Goal: Transaction & Acquisition: Download file/media

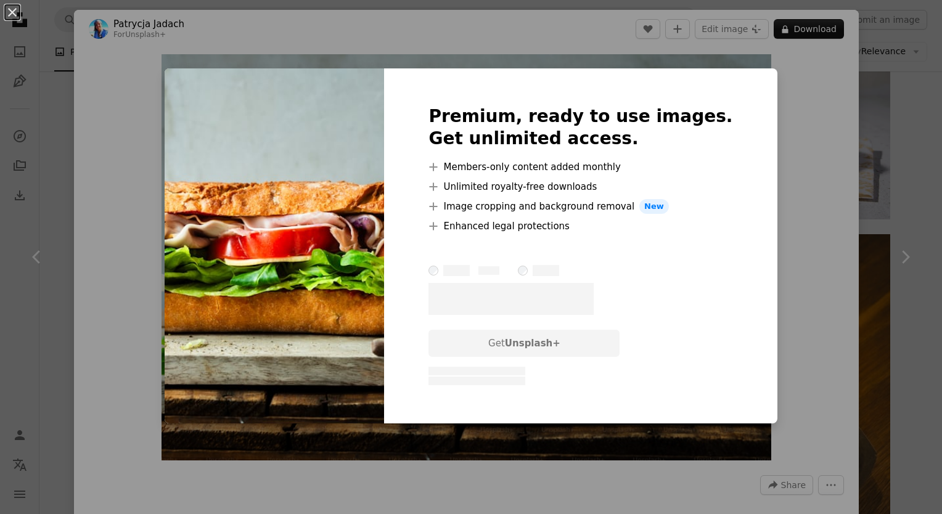
scroll to position [1555, 0]
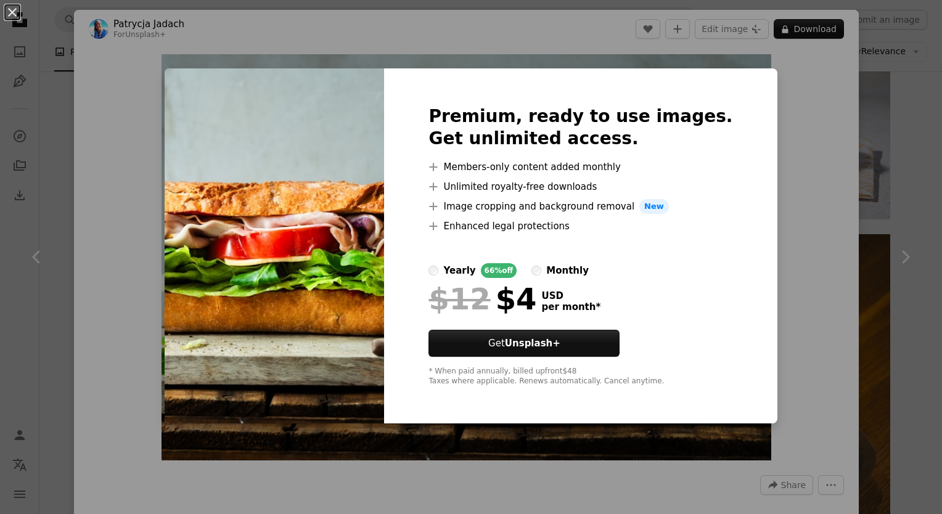
click at [787, 106] on div "An X shape Premium, ready to use images. Get unlimited access. A plus sign Memb…" at bounding box center [471, 257] width 942 height 514
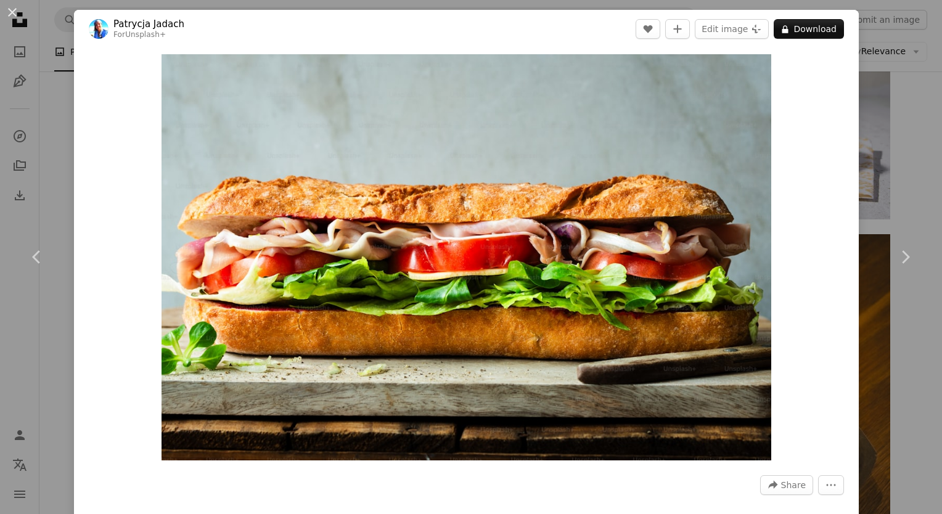
click at [891, 48] on div "An X shape Chevron left Chevron right [PERSON_NAME] For Unsplash+ A heart A plu…" at bounding box center [471, 257] width 942 height 514
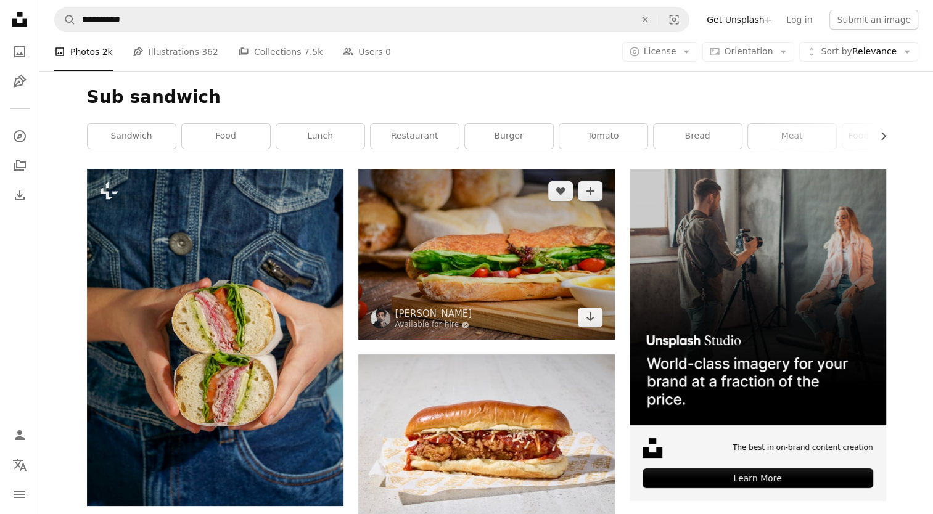
click at [606, 237] on img at bounding box center [486, 254] width 257 height 171
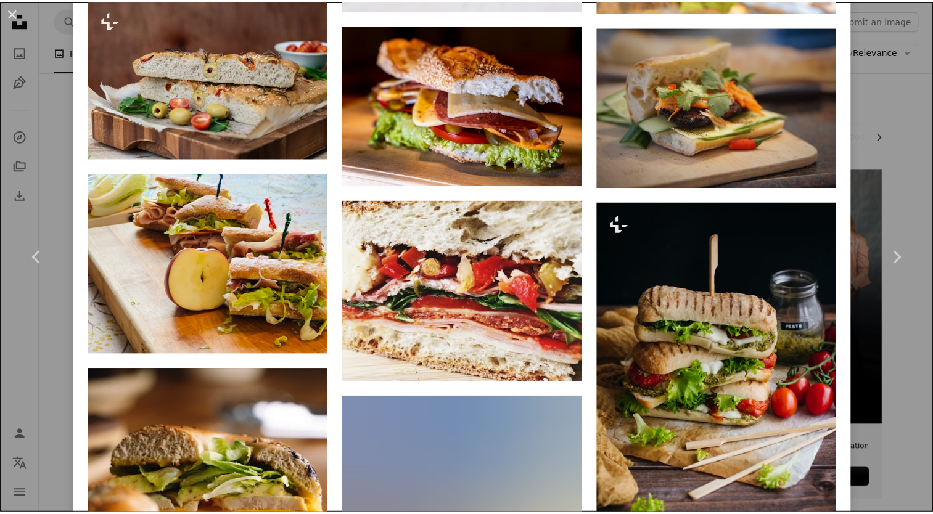
scroll to position [2629, 0]
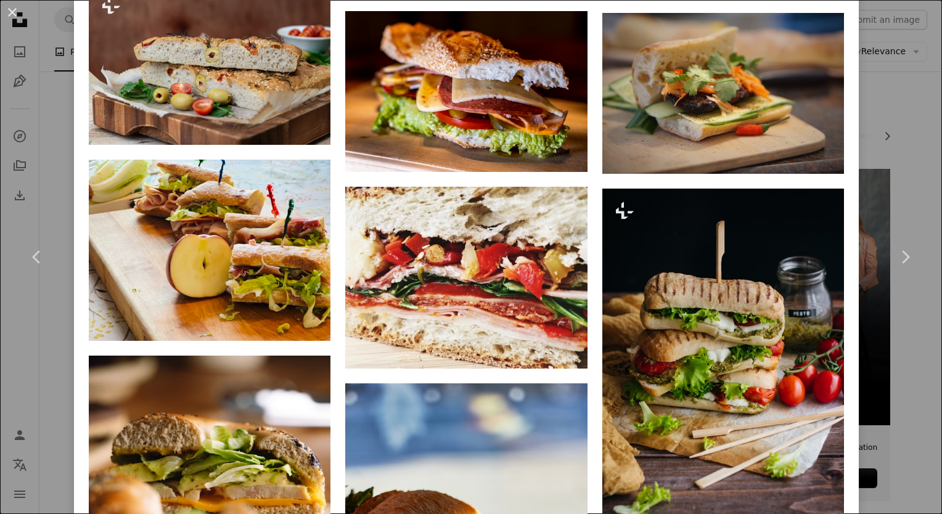
click at [904, 62] on div "An X shape Chevron left Chevron right [PERSON_NAME] Available for hire A checkm…" at bounding box center [471, 257] width 942 height 514
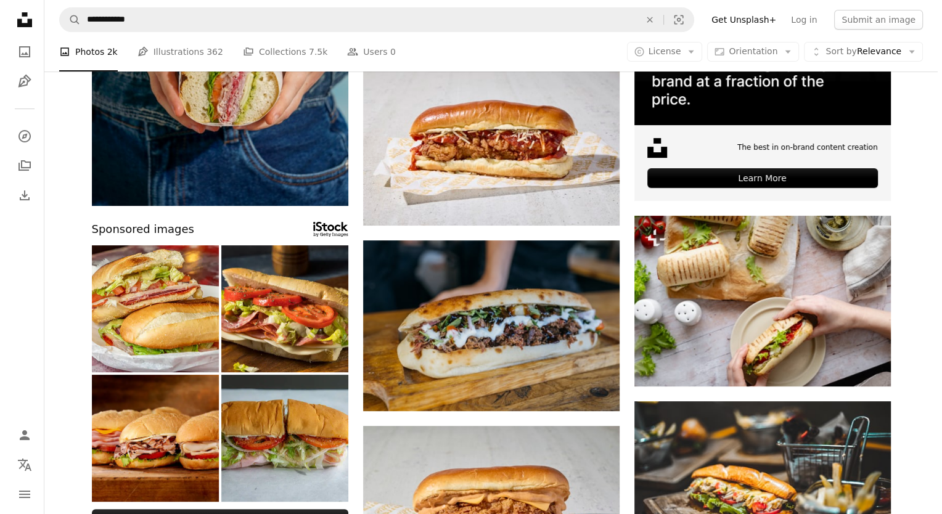
scroll to position [340, 0]
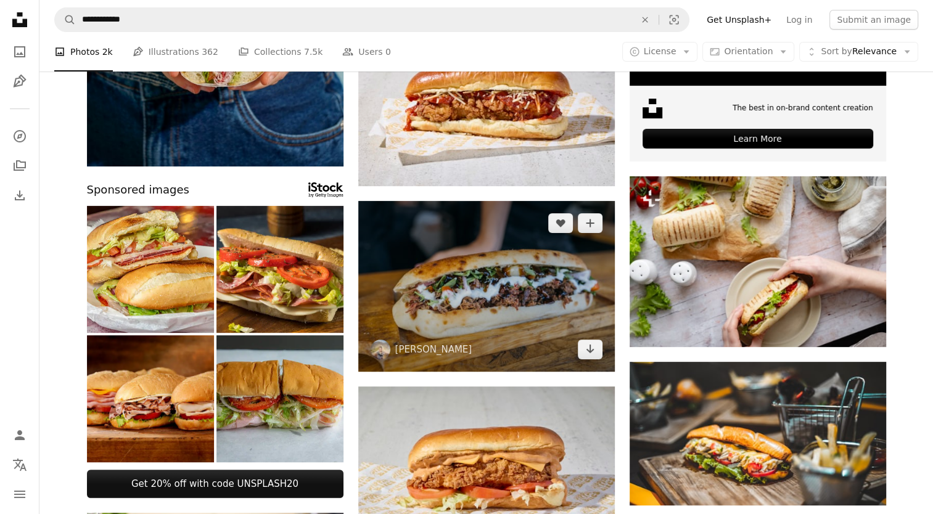
click at [431, 311] on img at bounding box center [486, 286] width 257 height 171
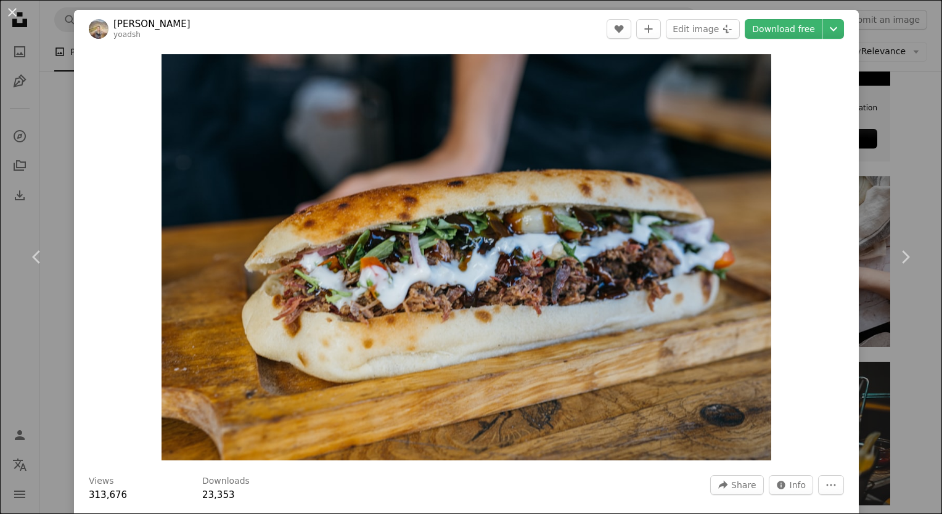
drag, startPoint x: 934, startPoint y: 78, endPoint x: 935, endPoint y: 119, distance: 40.7
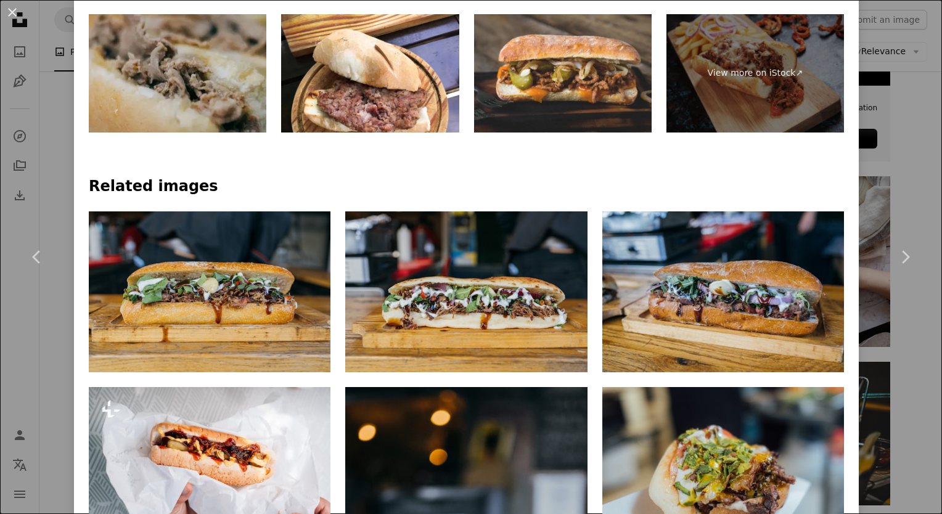
scroll to position [844, 0]
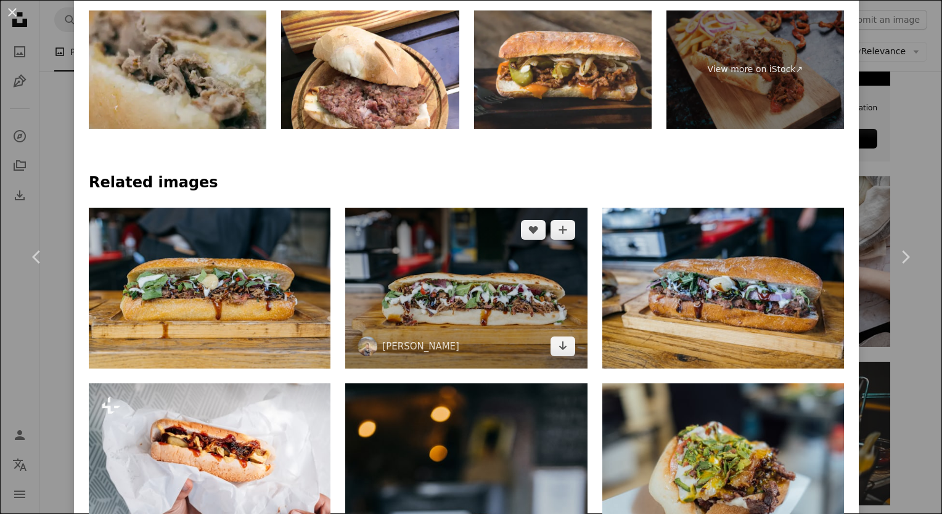
click at [531, 311] on img at bounding box center [466, 288] width 242 height 161
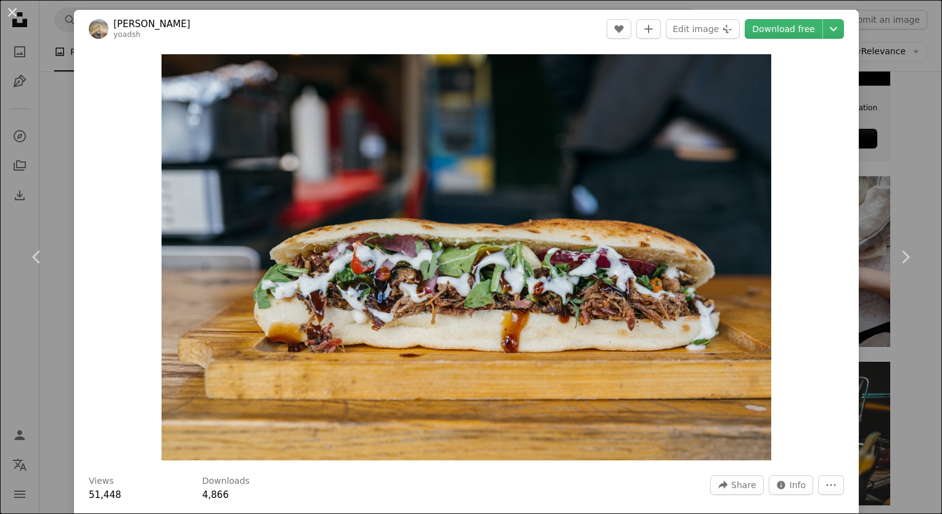
click at [873, 48] on div "An X shape Chevron left Chevron right Yoad Shejtman yoadsh A heart A plus sign …" at bounding box center [471, 257] width 942 height 514
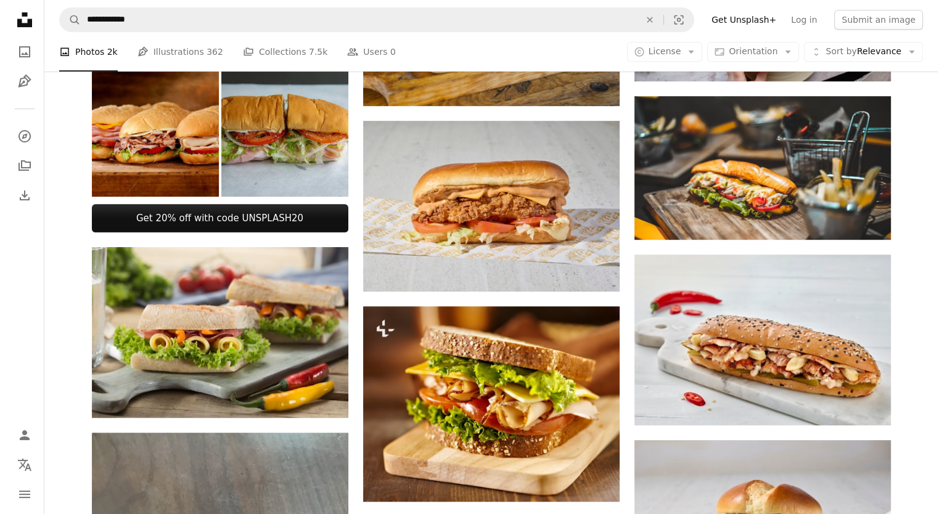
scroll to position [707, 0]
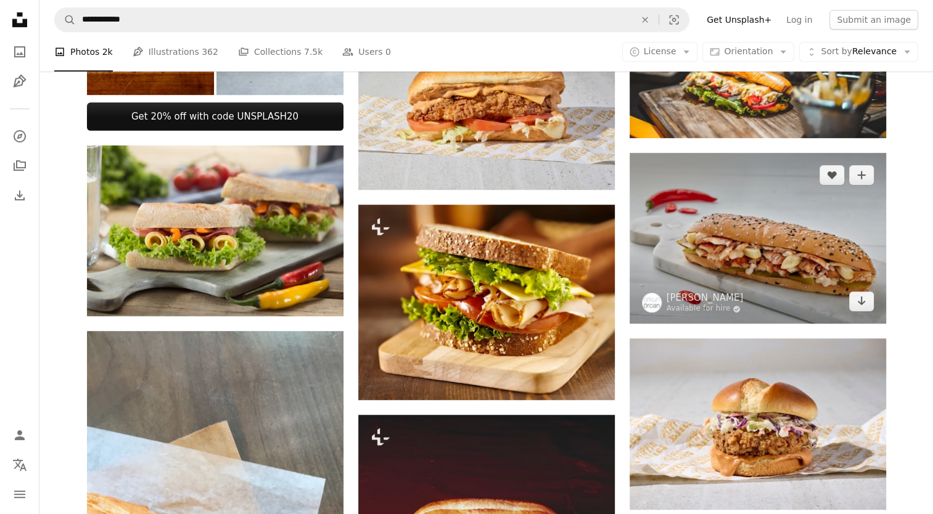
click at [841, 247] on img at bounding box center [758, 238] width 257 height 171
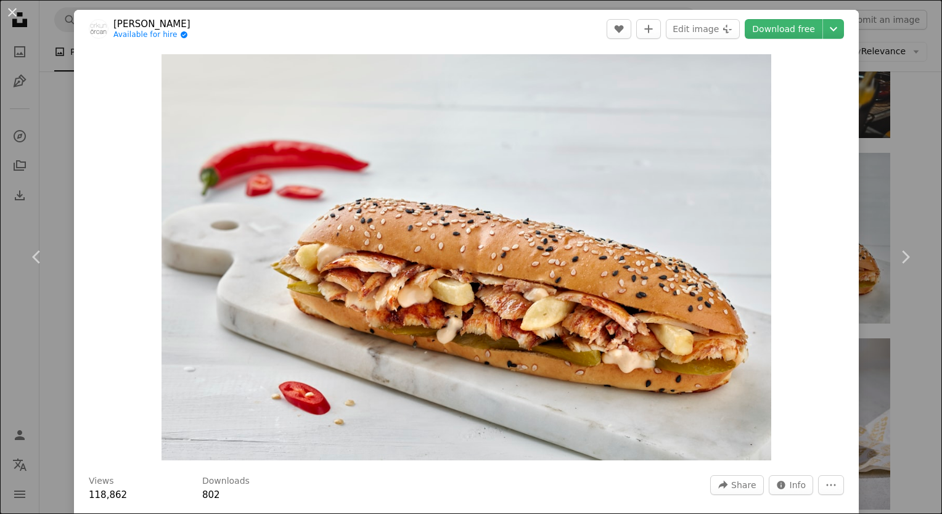
drag, startPoint x: 933, startPoint y: 82, endPoint x: 935, endPoint y: 110, distance: 28.4
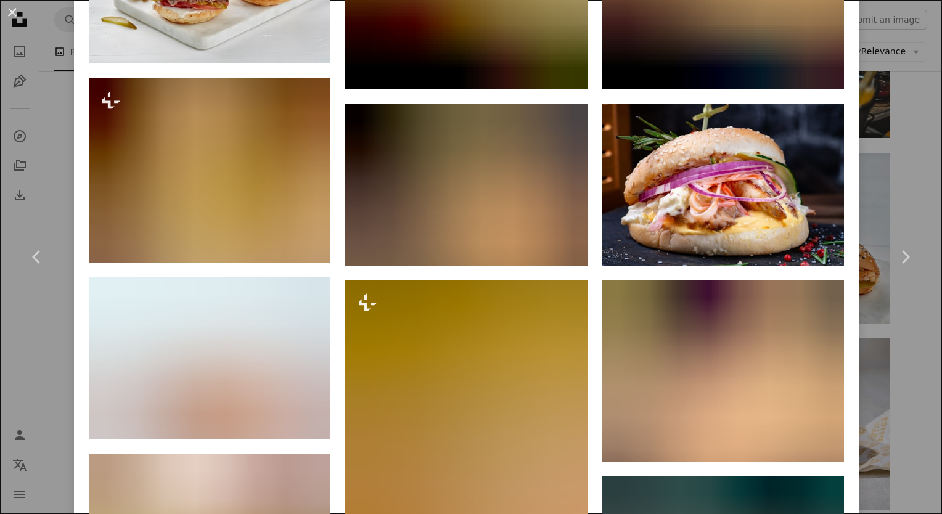
scroll to position [1485, 0]
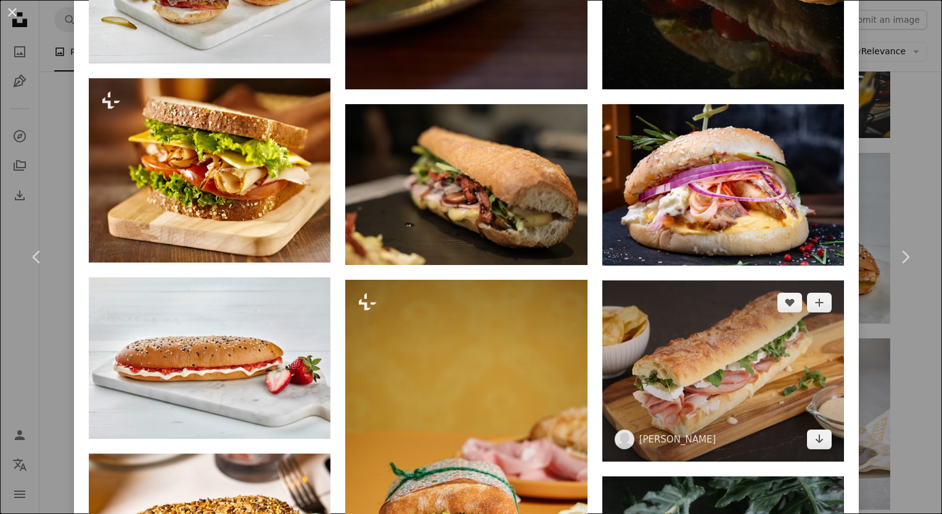
click at [770, 402] on img at bounding box center [724, 371] width 242 height 181
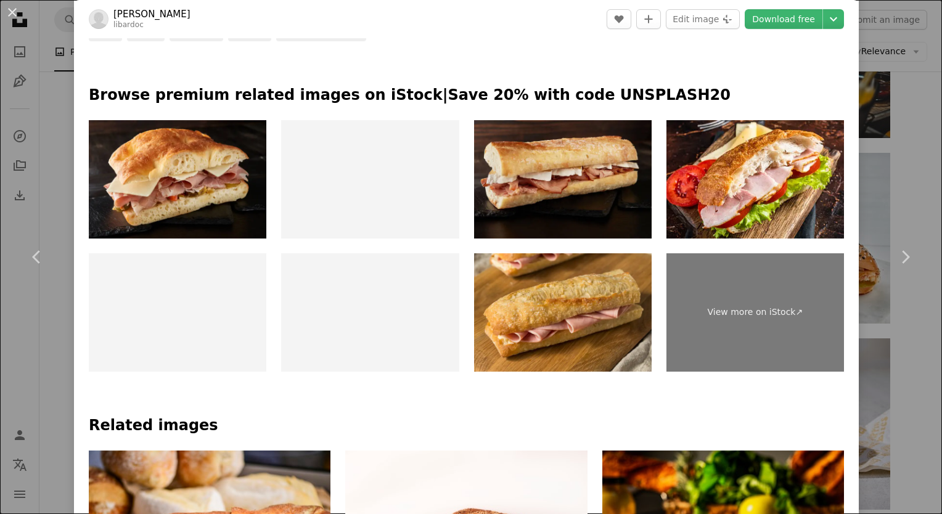
scroll to position [552, 0]
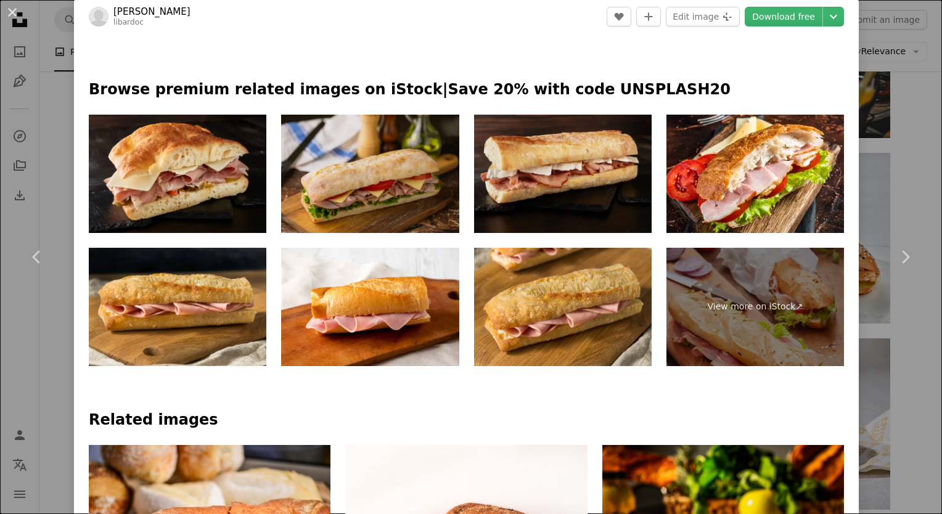
click at [390, 142] on img at bounding box center [370, 174] width 178 height 118
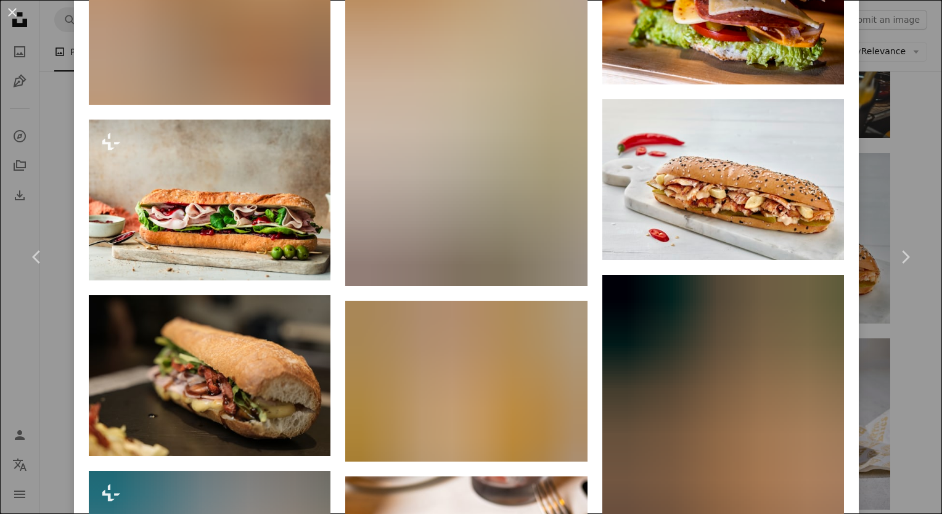
scroll to position [1247, 0]
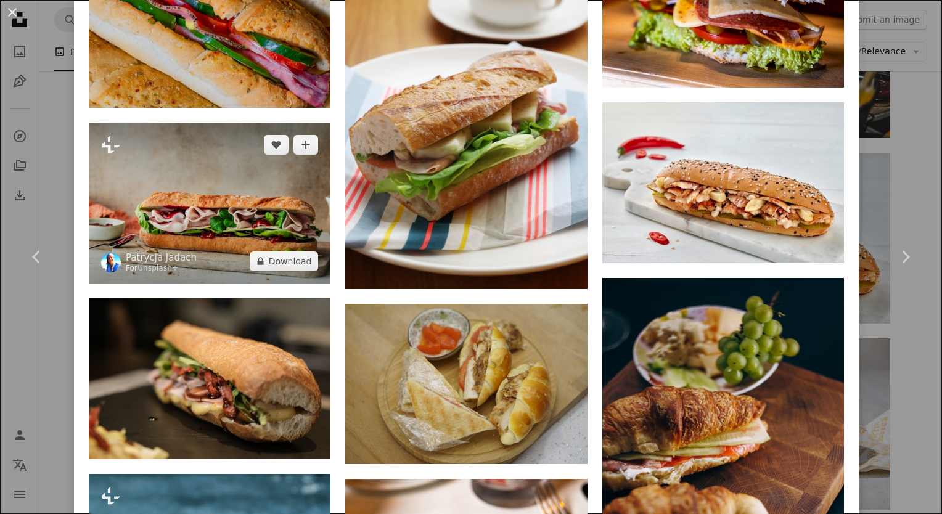
click at [239, 207] on img at bounding box center [210, 203] width 242 height 161
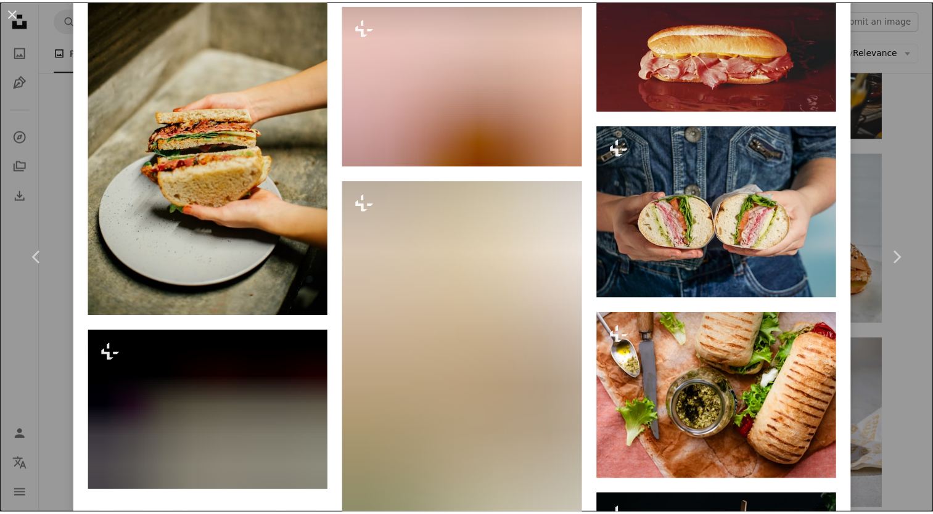
scroll to position [3557, 0]
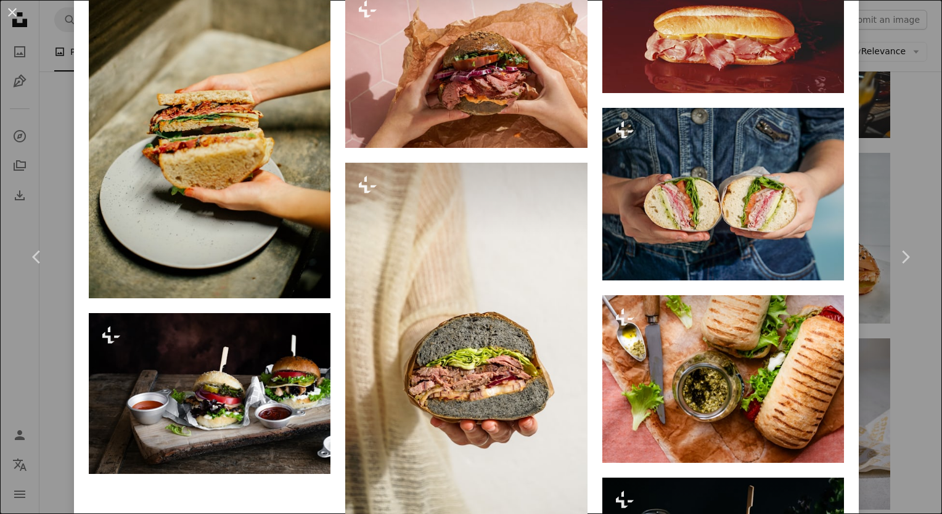
click at [908, 430] on div "An X shape Chevron left Chevron right [PERSON_NAME] For Unsplash+ A heart A plu…" at bounding box center [471, 257] width 942 height 514
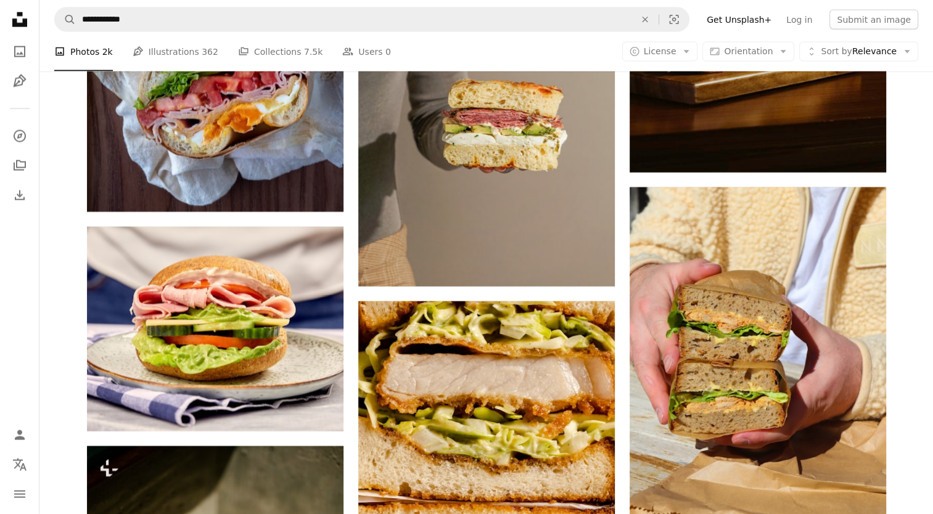
scroll to position [2790, 0]
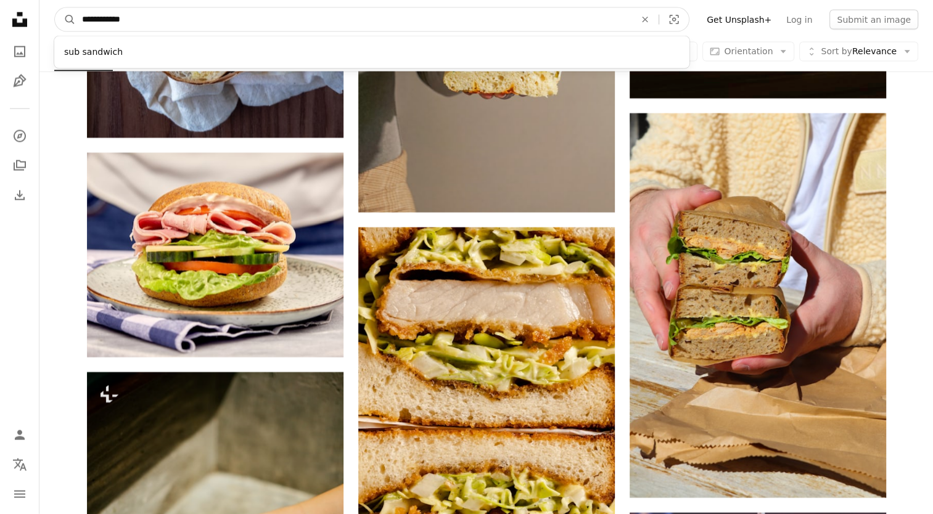
drag, startPoint x: 135, startPoint y: 20, endPoint x: 98, endPoint y: 20, distance: 37.0
click at [98, 20] on input "**********" at bounding box center [354, 19] width 556 height 23
type input "***"
click at [55, 8] on button "A magnifying glass" at bounding box center [65, 19] width 21 height 23
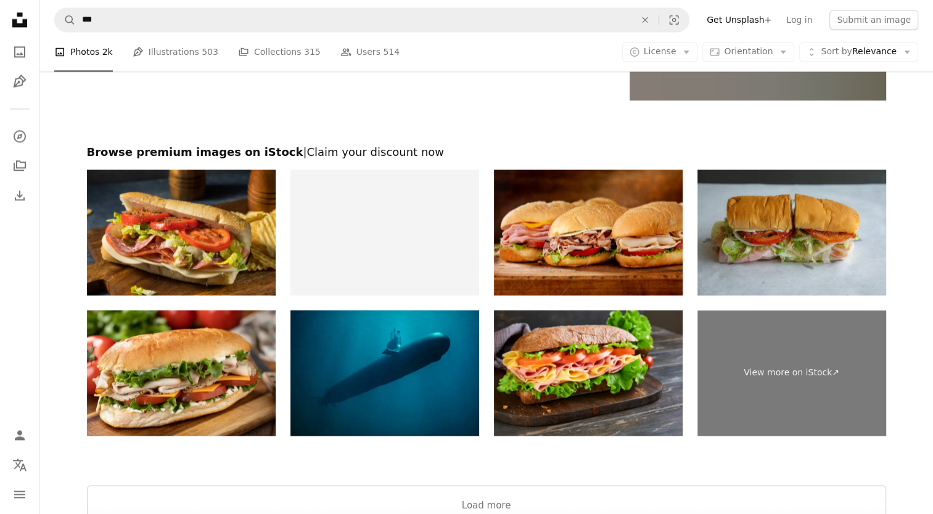
scroll to position [2087, 0]
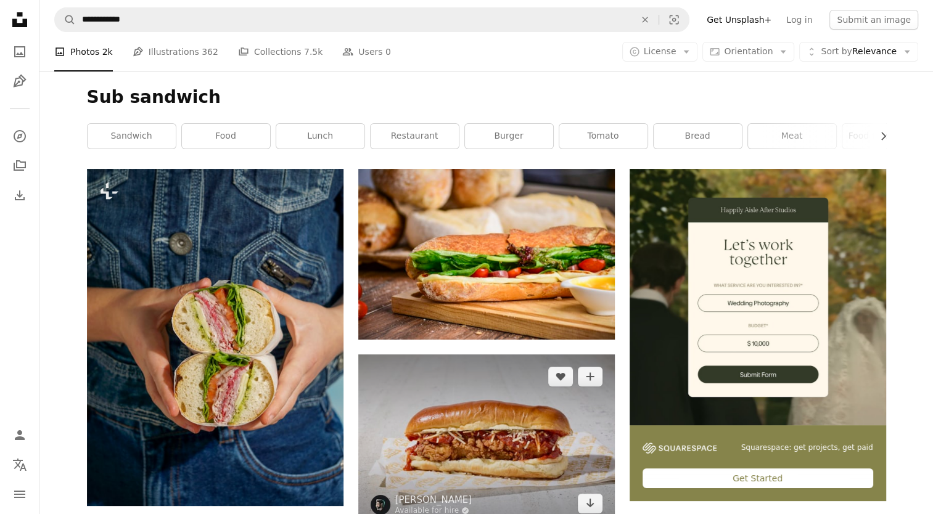
click at [485, 447] on img at bounding box center [486, 440] width 257 height 171
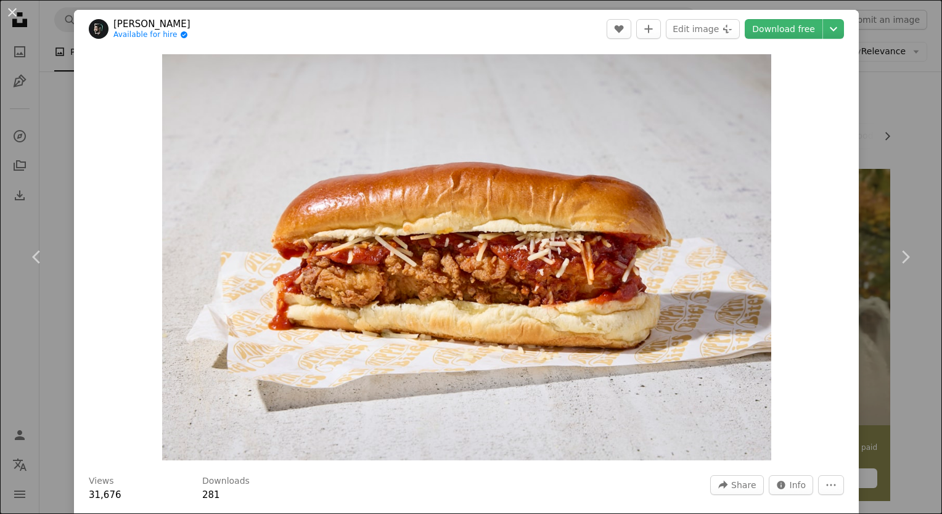
click at [873, 98] on div "An X shape Chevron left Chevron right [PERSON_NAME] Available for hire A checkm…" at bounding box center [471, 257] width 942 height 514
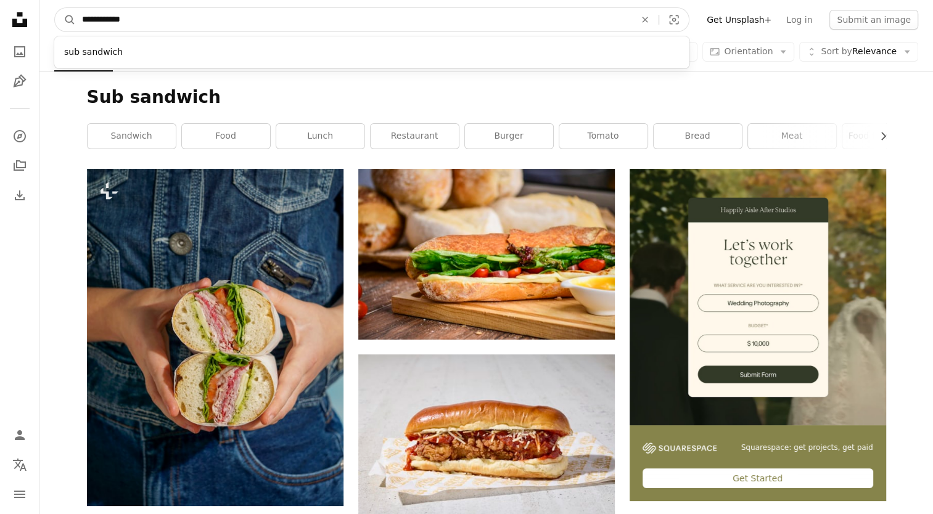
drag, startPoint x: 147, startPoint y: 14, endPoint x: 0, endPoint y: 11, distance: 146.8
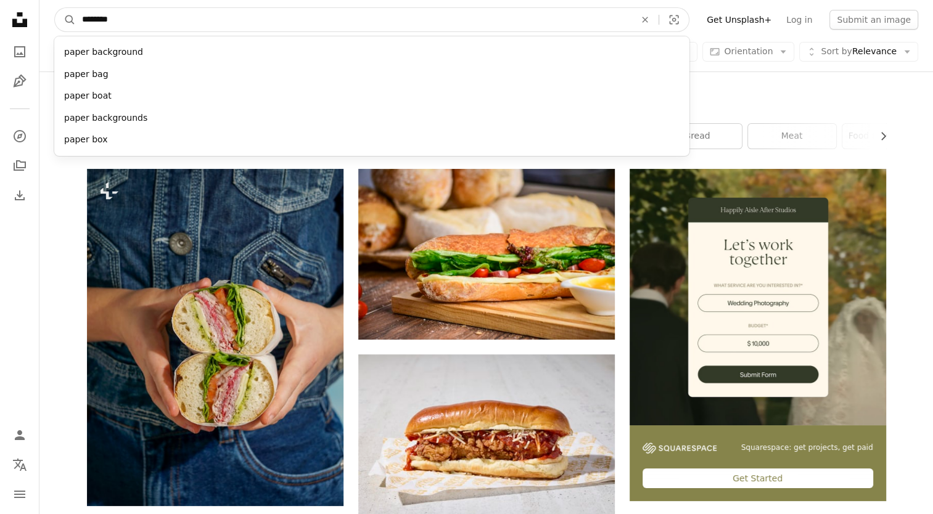
type input "*********"
click button "A magnifying glass" at bounding box center [65, 19] width 21 height 23
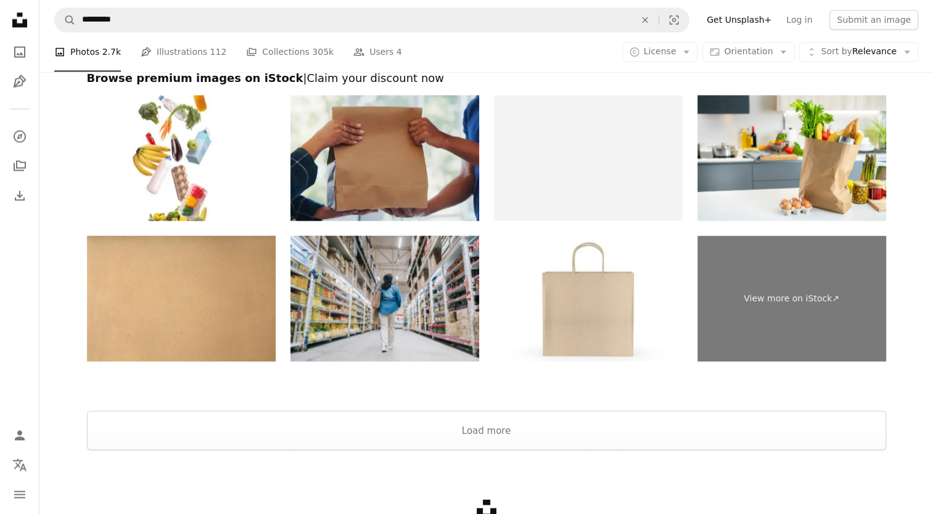
scroll to position [2344, 0]
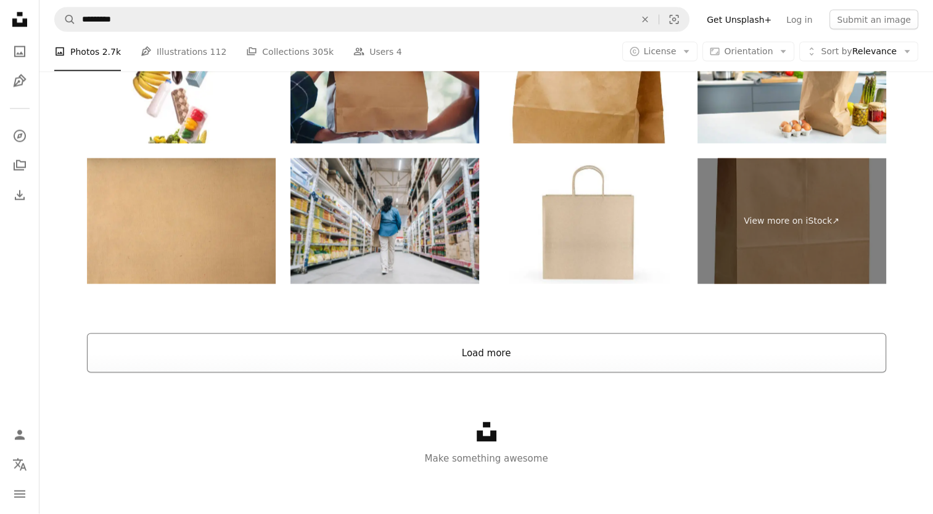
click at [762, 364] on button "Load more" at bounding box center [486, 353] width 799 height 39
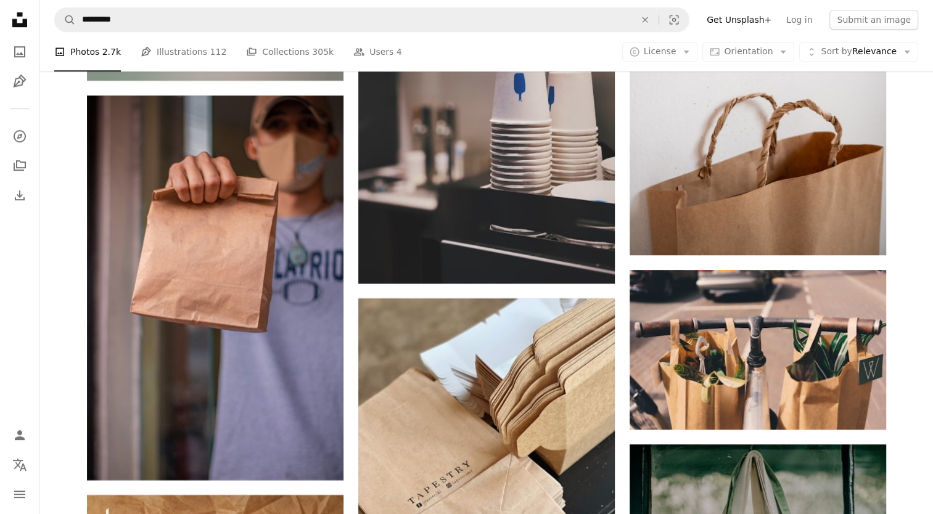
scroll to position [5445, 0]
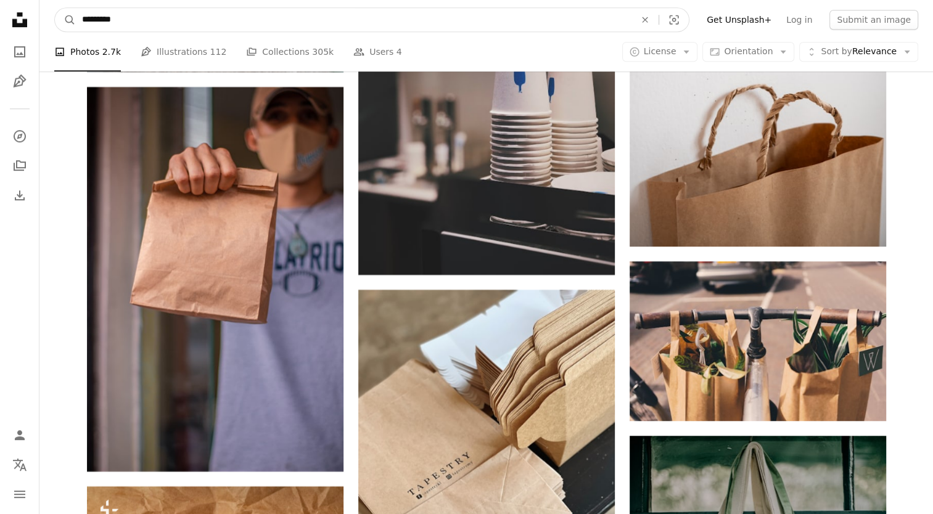
click at [80, 23] on input "*********" at bounding box center [354, 19] width 556 height 23
type input "**********"
click button "A magnifying glass" at bounding box center [65, 19] width 21 height 23
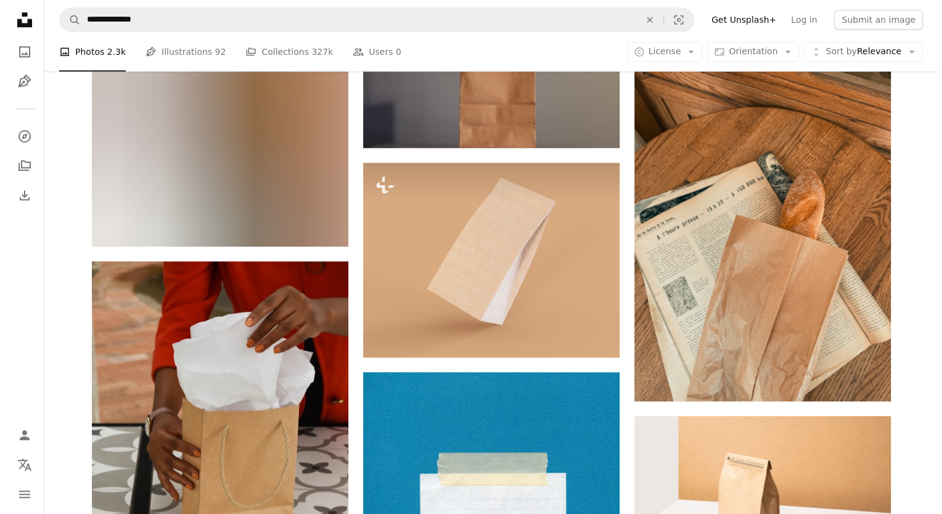
scroll to position [1183, 0]
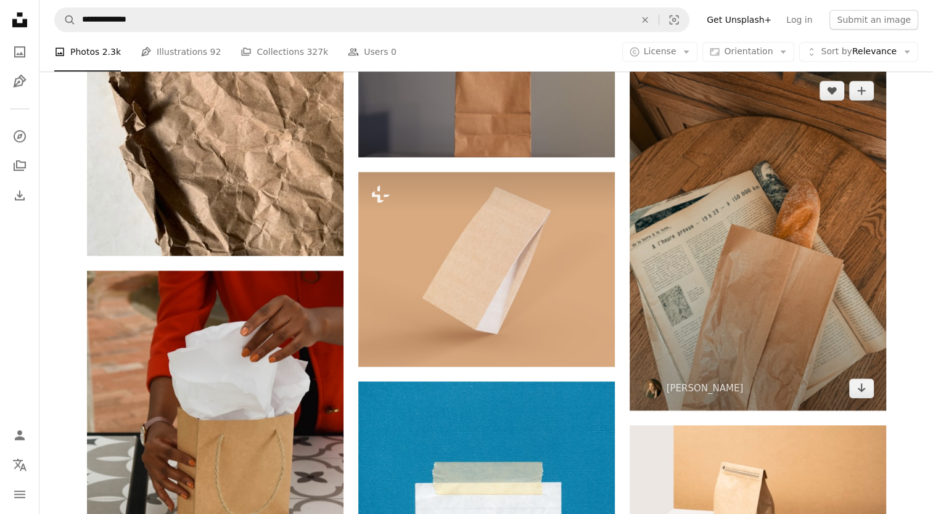
click at [832, 300] on img at bounding box center [758, 239] width 257 height 342
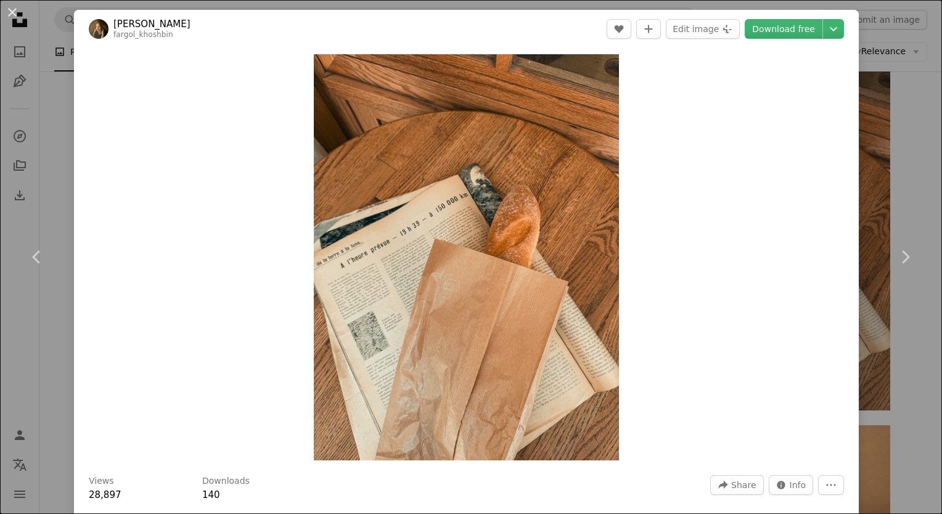
click at [883, 120] on div "An X shape Chevron left Chevron right [PERSON_NAME] fargol_khoshbin A heart A p…" at bounding box center [471, 257] width 942 height 514
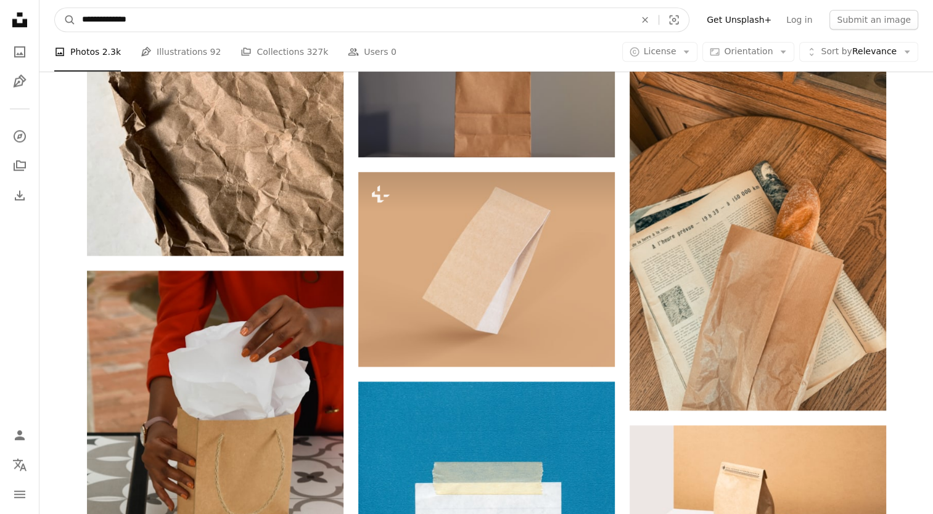
drag, startPoint x: 151, startPoint y: 23, endPoint x: 22, endPoint y: 21, distance: 128.9
type input "**********"
click at [55, 8] on button "A magnifying glass" at bounding box center [65, 19] width 21 height 23
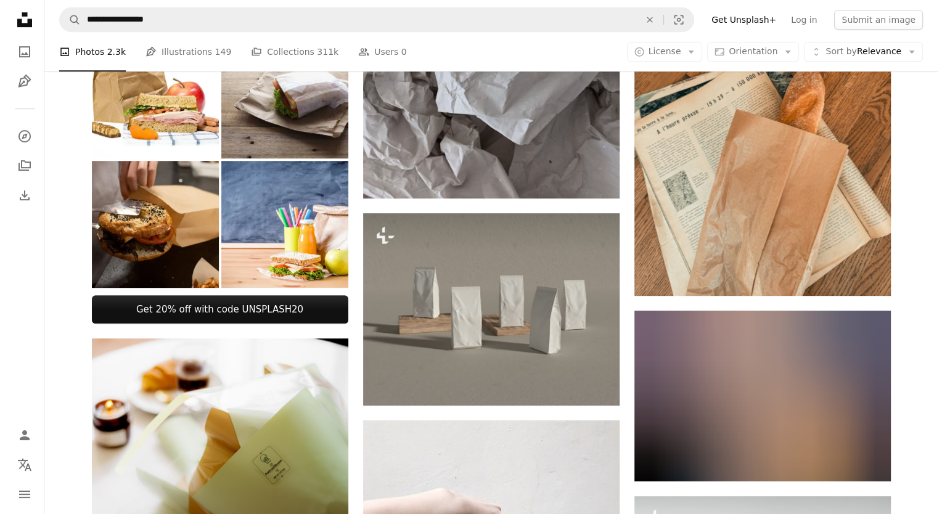
scroll to position [676, 0]
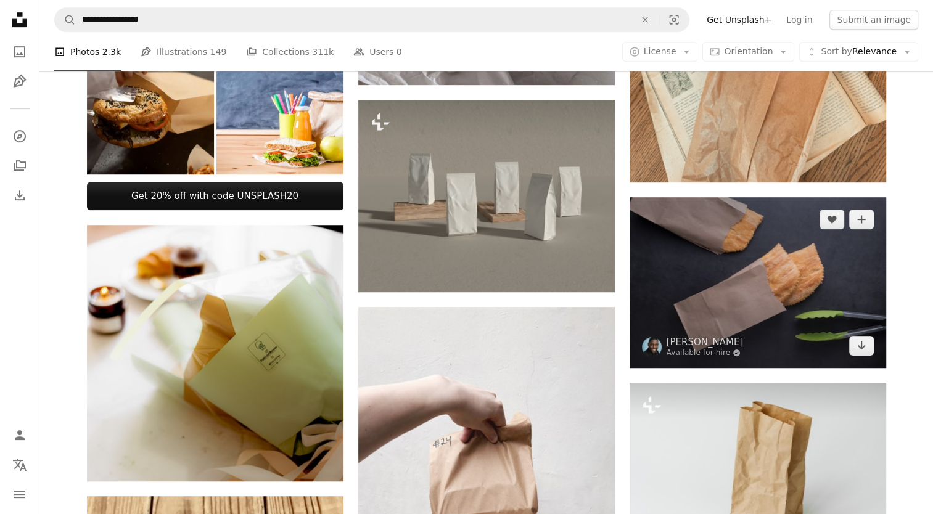
click at [786, 332] on img at bounding box center [758, 282] width 257 height 171
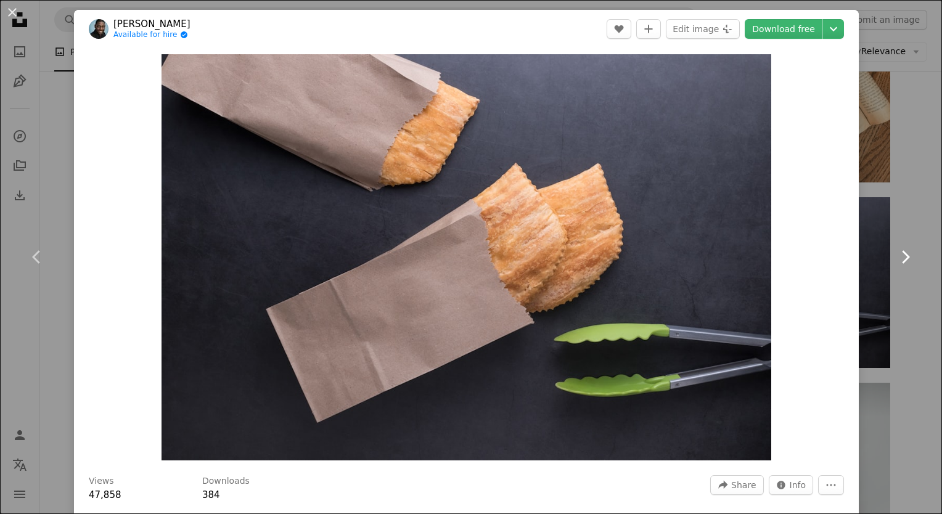
click at [907, 199] on link "Chevron right" at bounding box center [905, 257] width 74 height 118
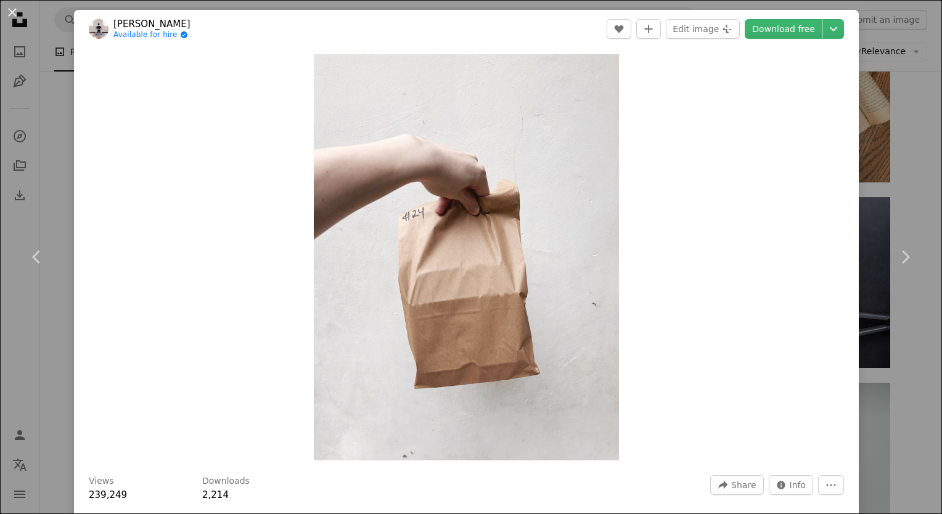
click at [875, 107] on div "An X shape Chevron left Chevron right [PERSON_NAME] Available for hire A checkm…" at bounding box center [471, 257] width 942 height 514
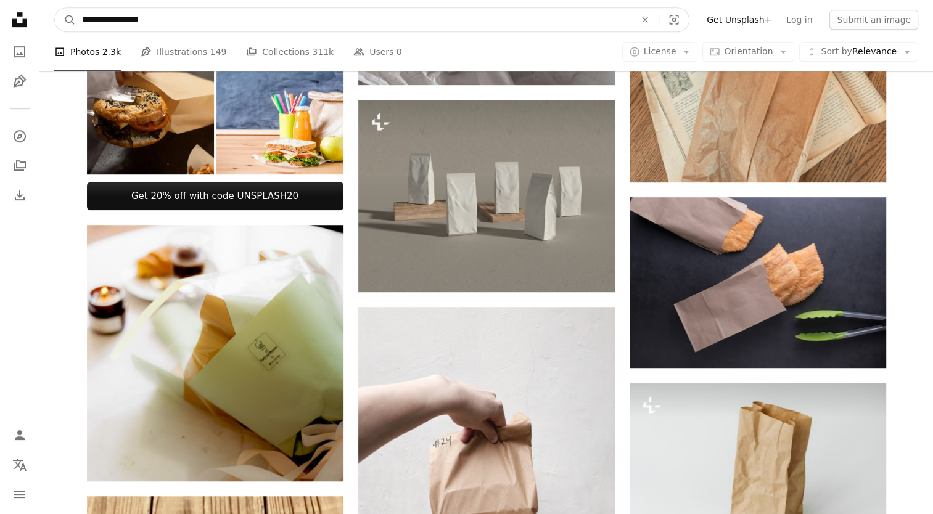
drag, startPoint x: 118, startPoint y: 21, endPoint x: 28, endPoint y: 28, distance: 90.3
type input "**********"
click at [55, 8] on button "A magnifying glass" at bounding box center [65, 19] width 21 height 23
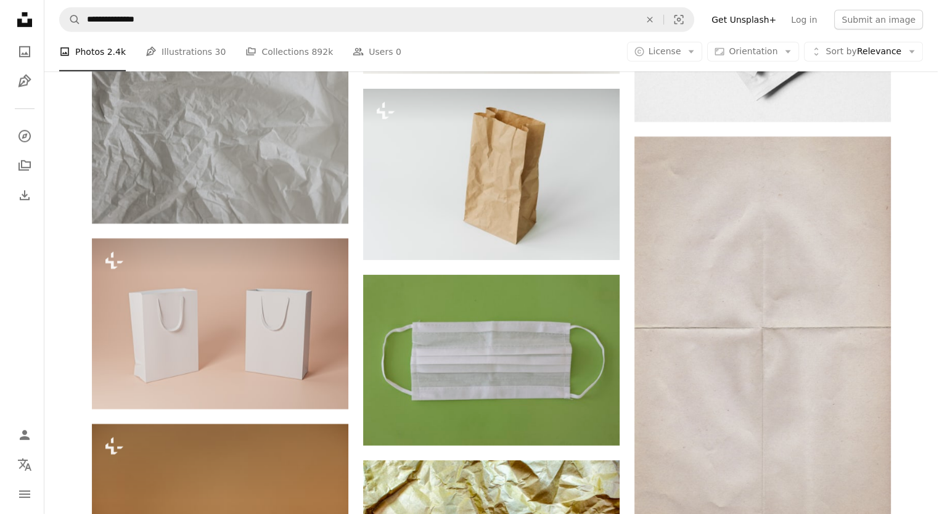
scroll to position [3757, 0]
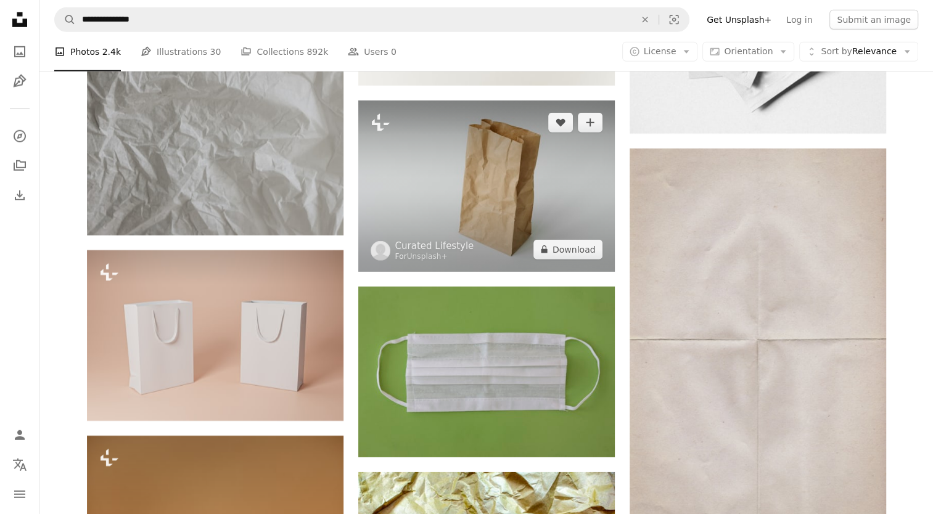
click at [503, 231] on img at bounding box center [486, 186] width 257 height 171
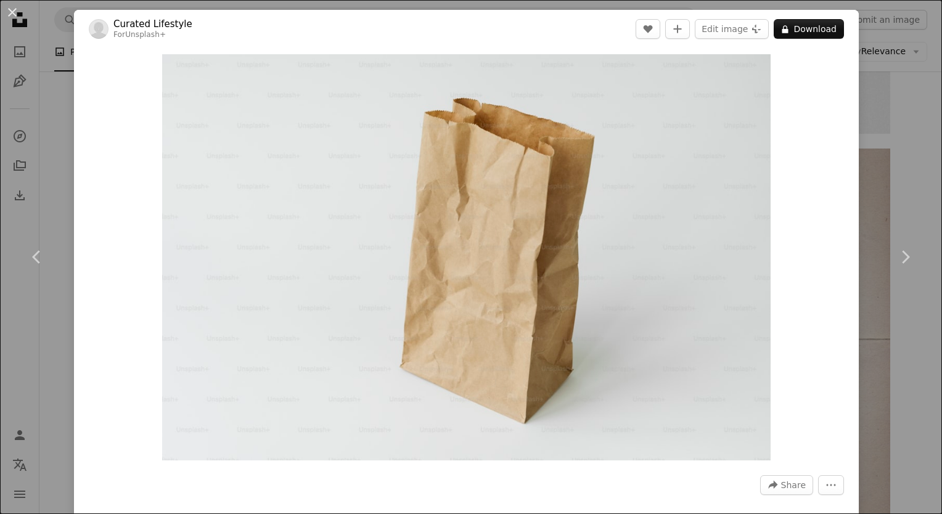
click at [894, 112] on div "An X shape Chevron left Chevron right Curated Lifestyle For Unsplash+ A heart A…" at bounding box center [471, 257] width 942 height 514
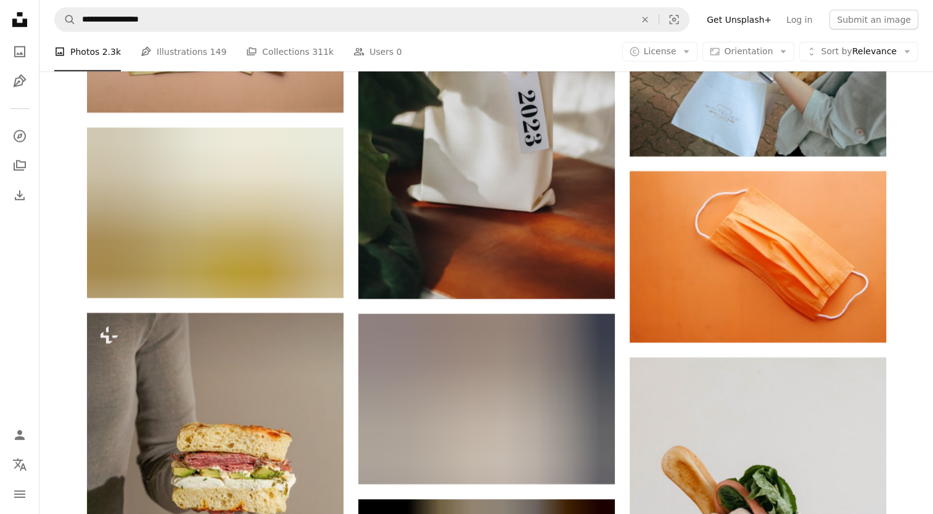
scroll to position [676, 0]
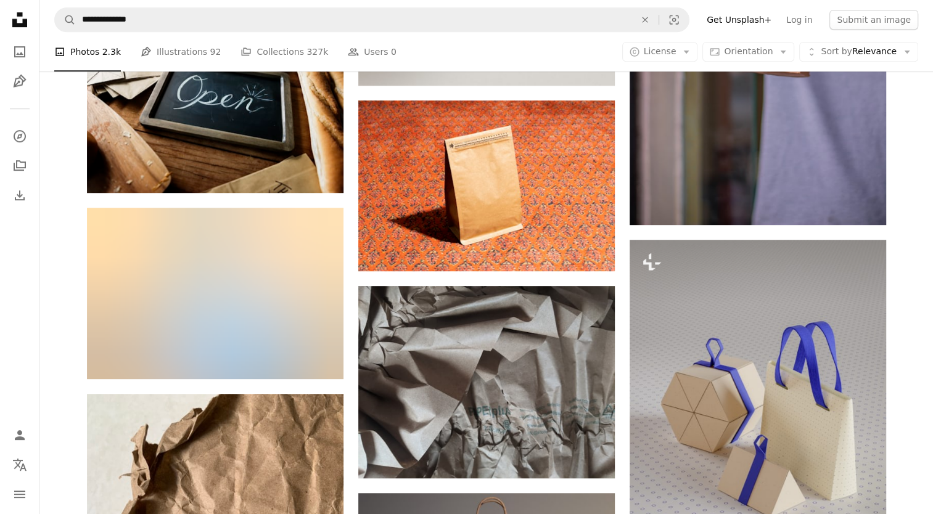
scroll to position [1184, 0]
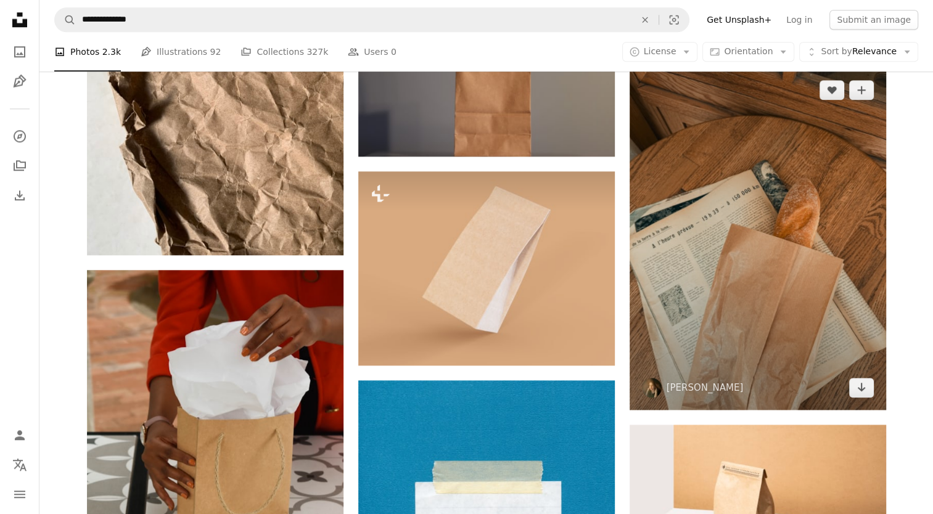
click at [735, 195] on img at bounding box center [758, 239] width 257 height 342
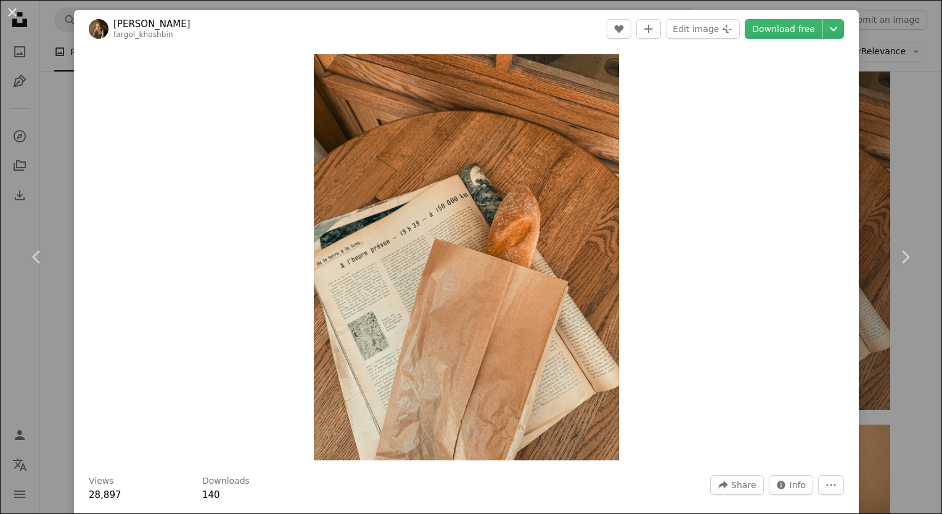
click at [883, 104] on div "An X shape Chevron left Chevron right [PERSON_NAME] fargol_khoshbin A heart A p…" at bounding box center [471, 257] width 942 height 514
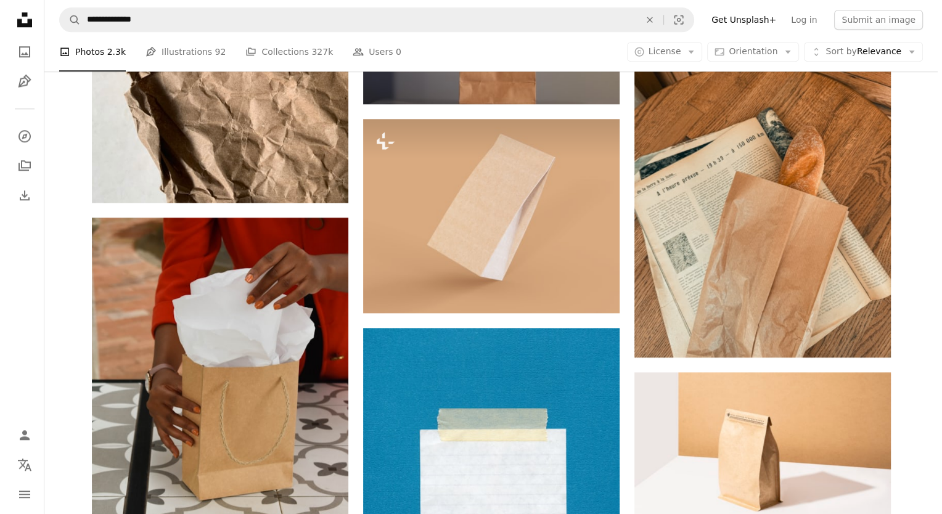
scroll to position [1231, 0]
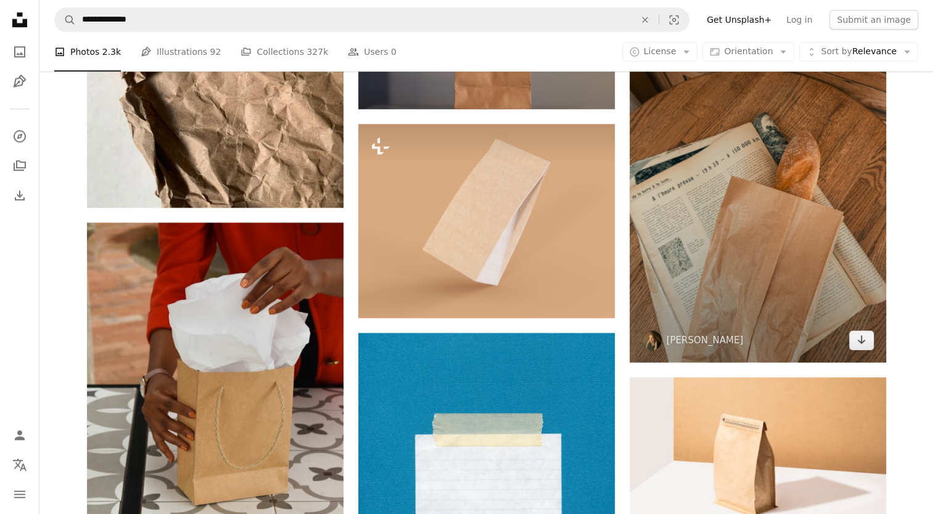
click at [737, 231] on img at bounding box center [758, 191] width 257 height 342
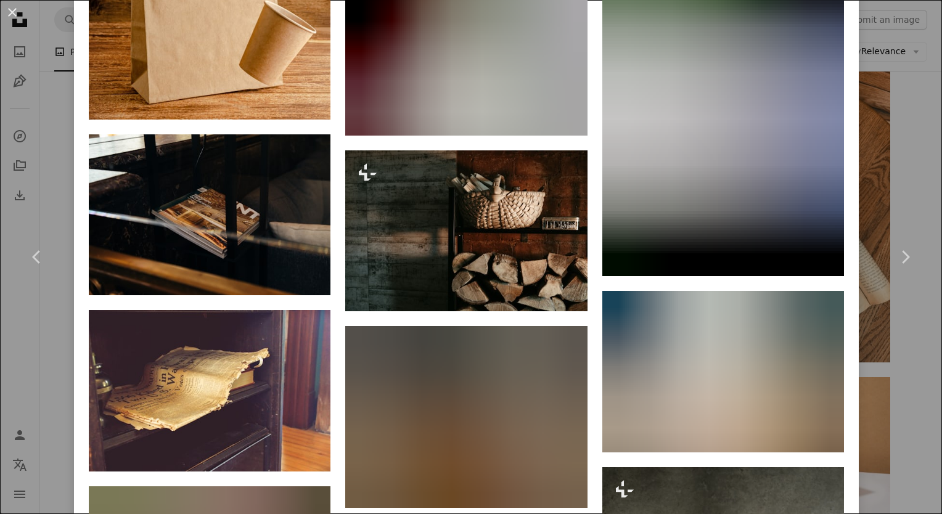
scroll to position [2825, 0]
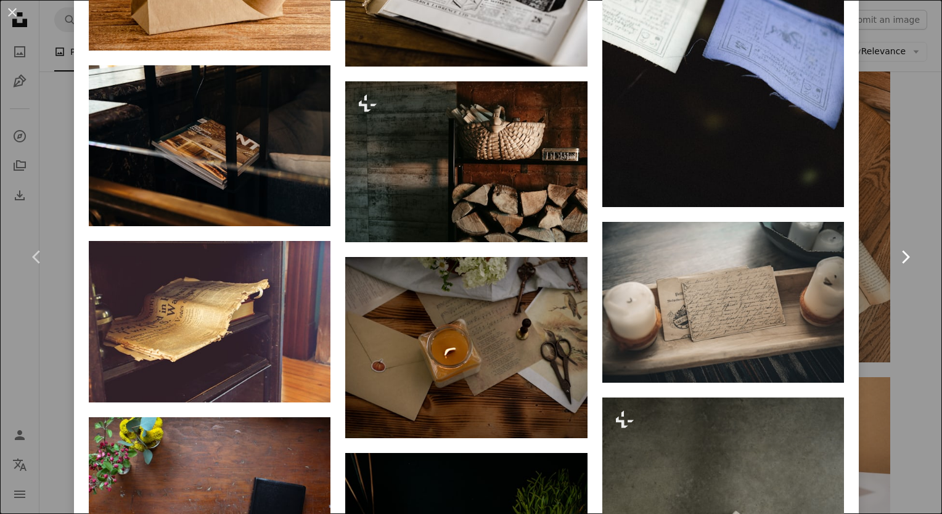
click at [898, 250] on icon "Chevron right" at bounding box center [906, 257] width 20 height 20
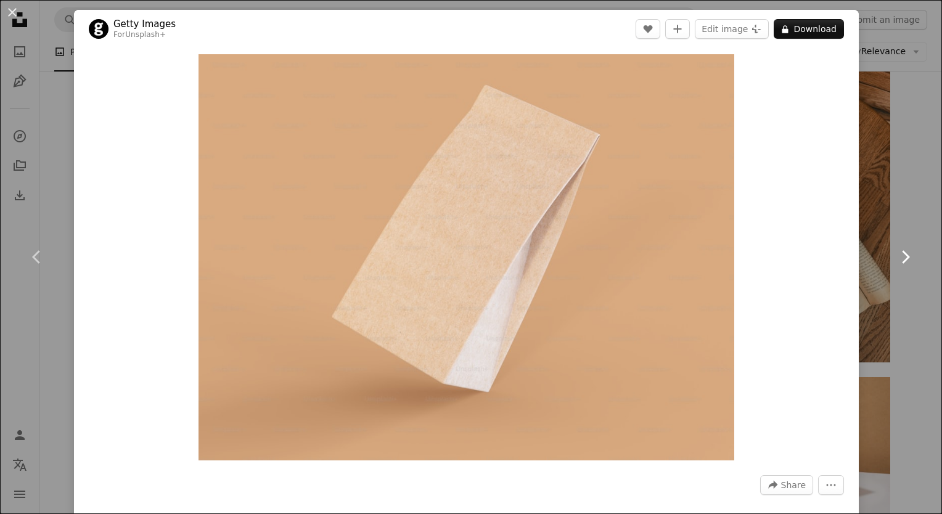
click at [896, 253] on icon "Chevron right" at bounding box center [906, 257] width 20 height 20
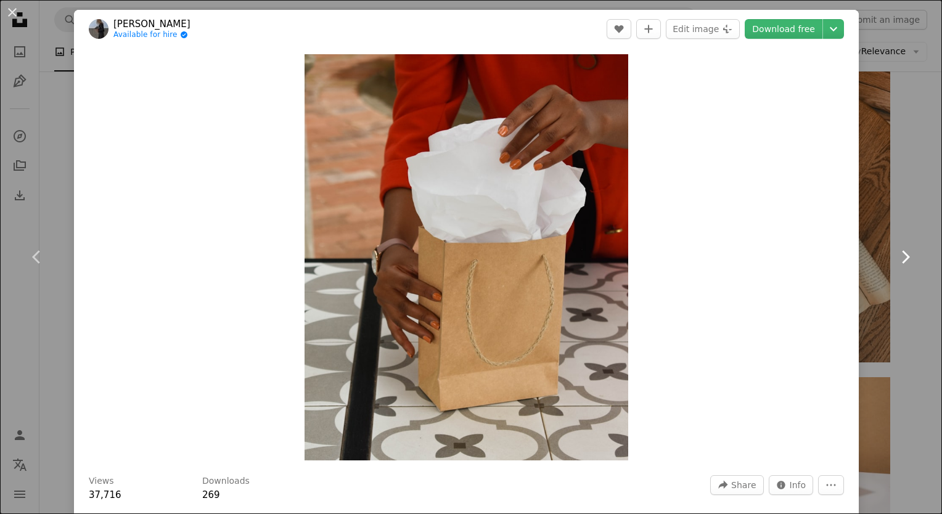
click at [896, 253] on icon "Chevron right" at bounding box center [906, 257] width 20 height 20
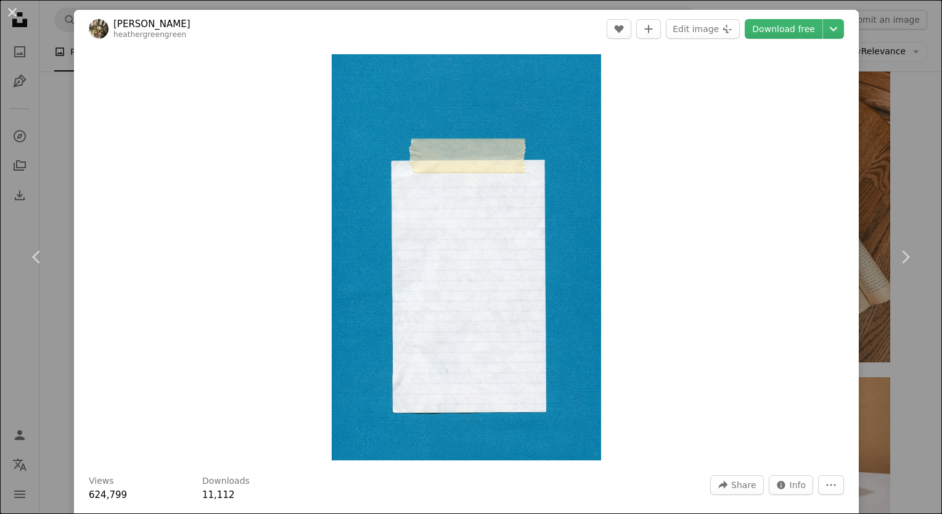
click at [886, 167] on div "An X shape Chevron left Chevron right [PERSON_NAME] heathergreengreen A heart A…" at bounding box center [471, 257] width 942 height 514
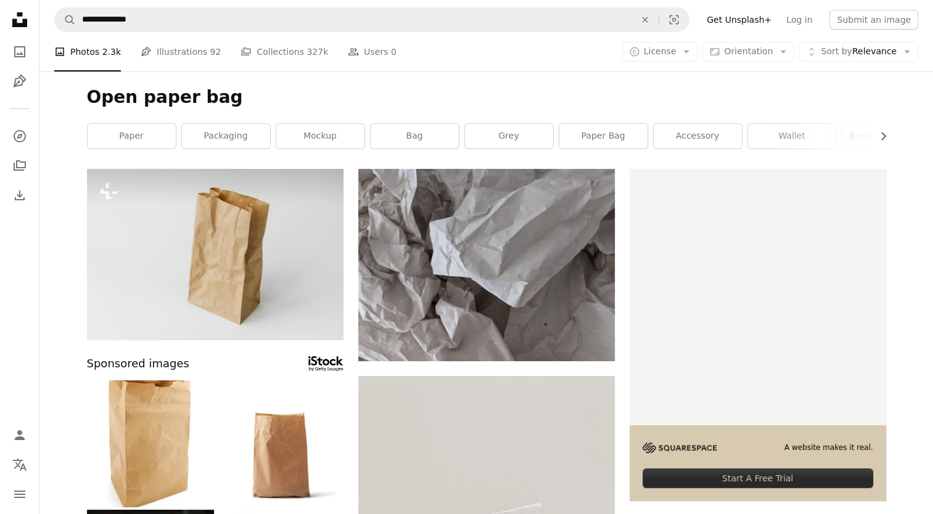
scroll to position [1231, 0]
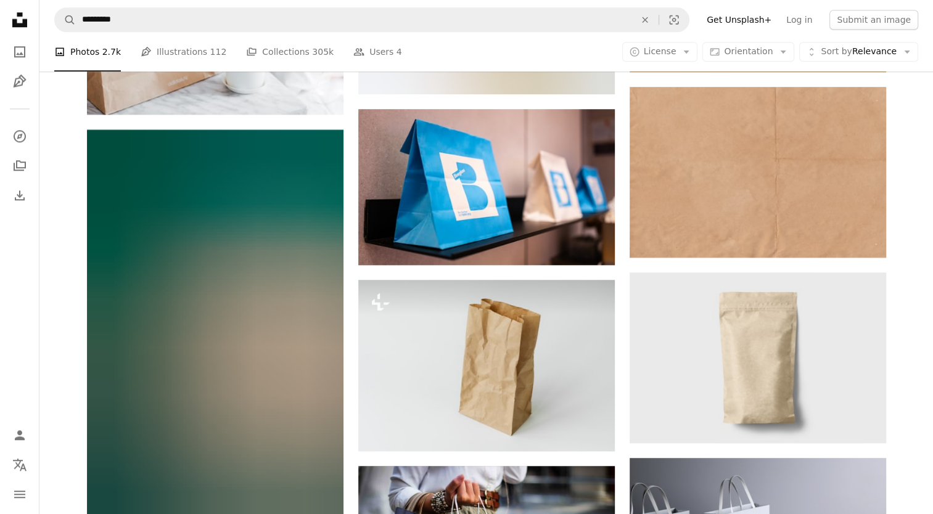
scroll to position [5445, 0]
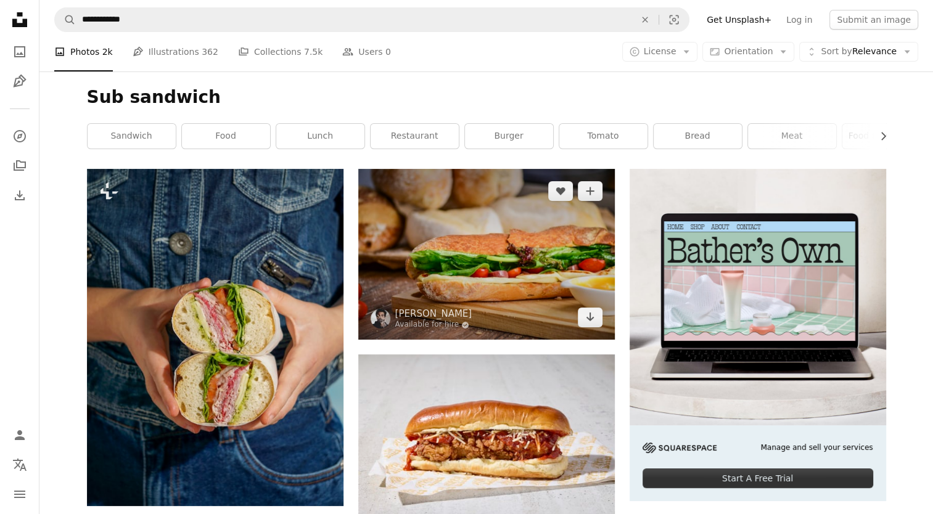
click at [553, 254] on img at bounding box center [486, 254] width 257 height 171
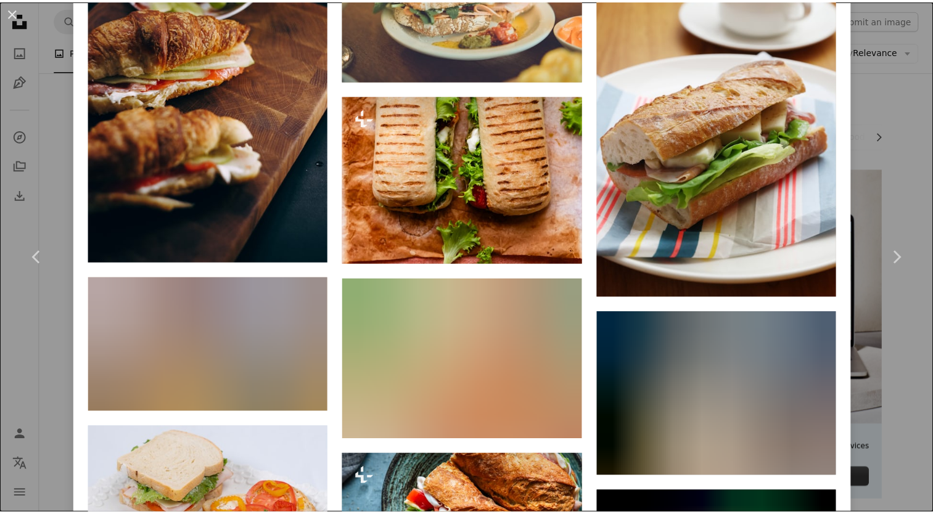
scroll to position [1661, 0]
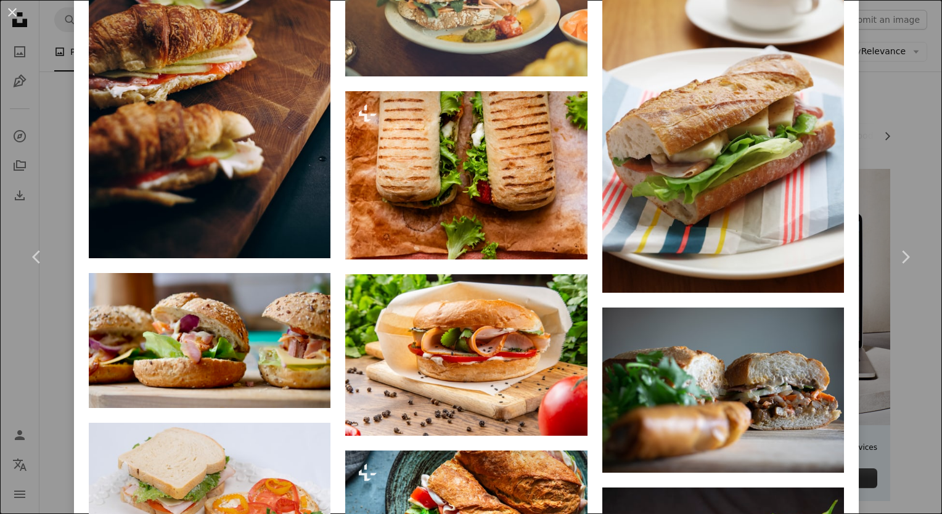
click at [898, 134] on div "An X shape Chevron left Chevron right [PERSON_NAME] Available for hire A checkm…" at bounding box center [471, 257] width 942 height 514
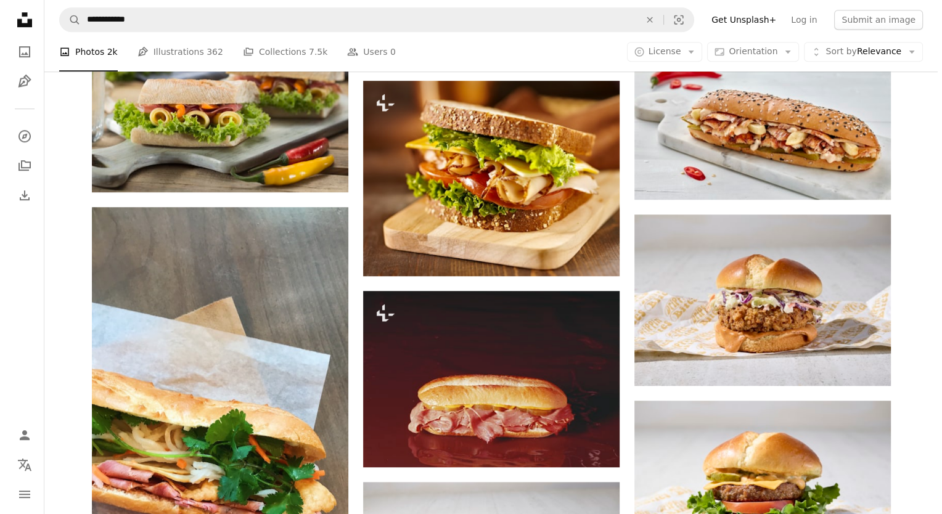
scroll to position [688, 0]
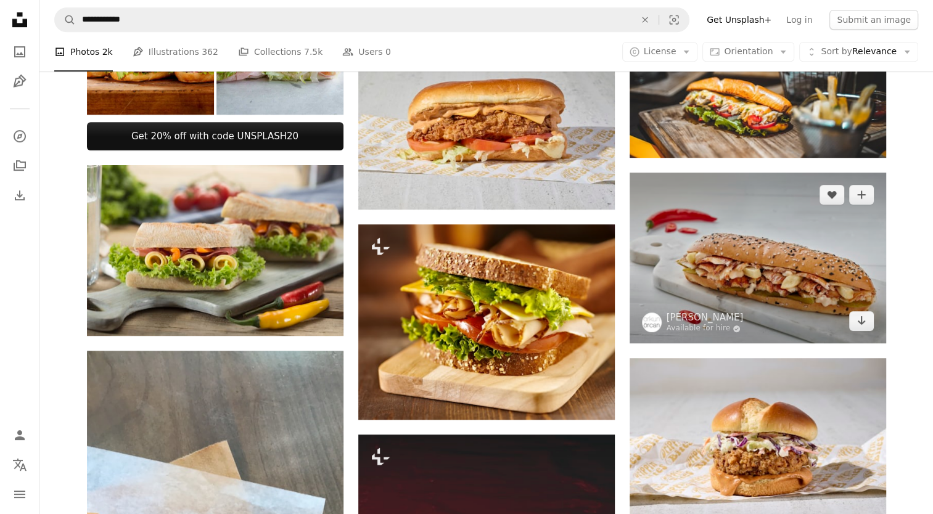
click at [786, 245] on img at bounding box center [758, 258] width 257 height 171
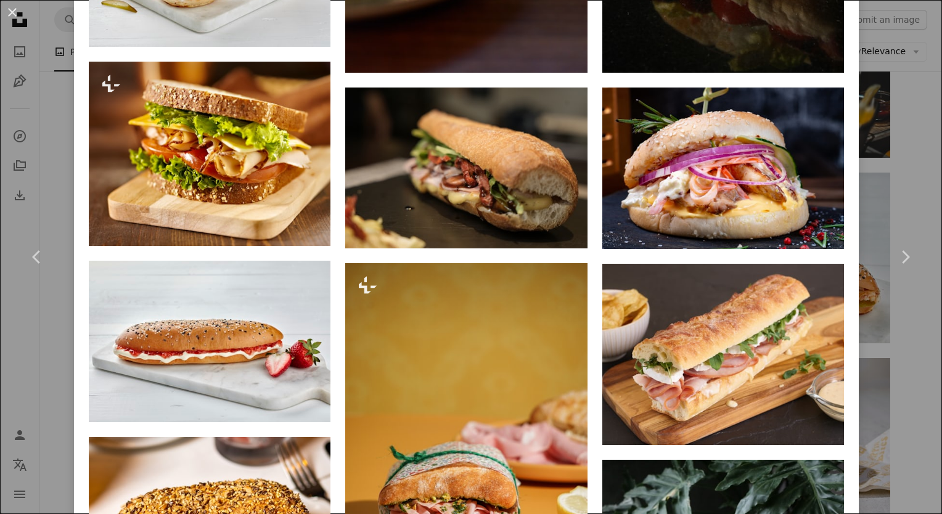
scroll to position [1497, 0]
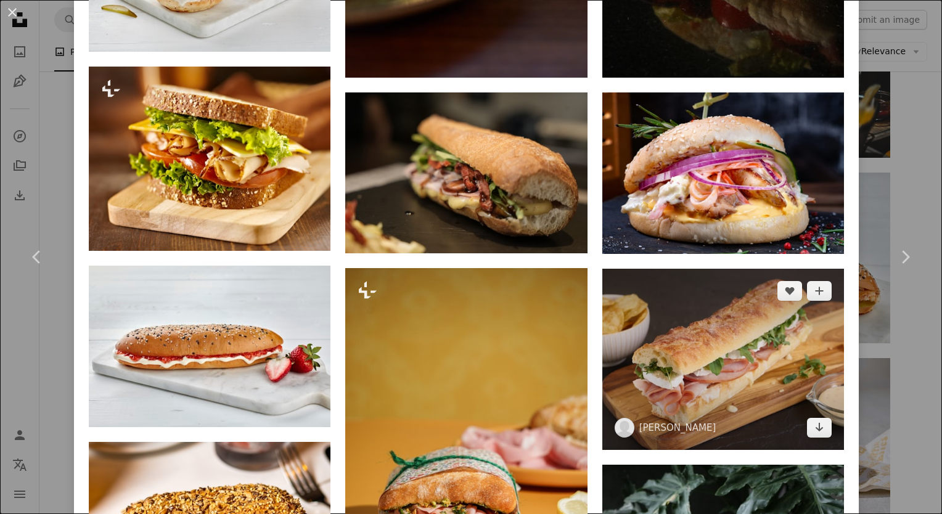
click at [801, 369] on img at bounding box center [724, 359] width 242 height 181
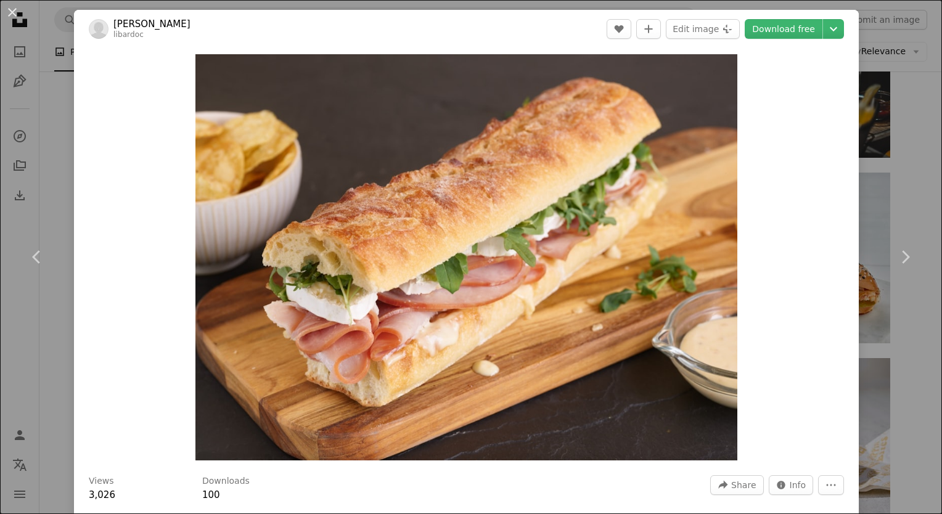
click at [903, 134] on div "An X shape Chevron left Chevron right [PERSON_NAME] libardoc A heart A plus sig…" at bounding box center [471, 257] width 942 height 514
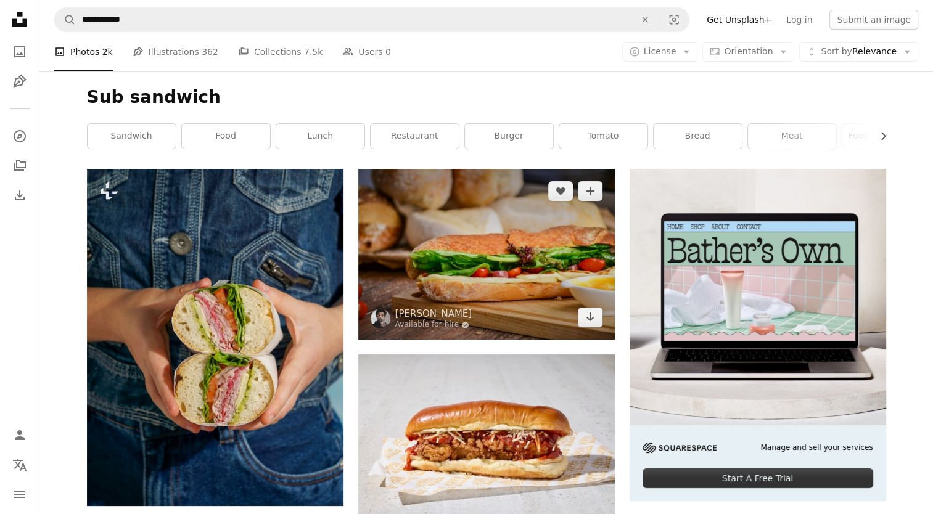
click at [474, 217] on img at bounding box center [486, 254] width 257 height 171
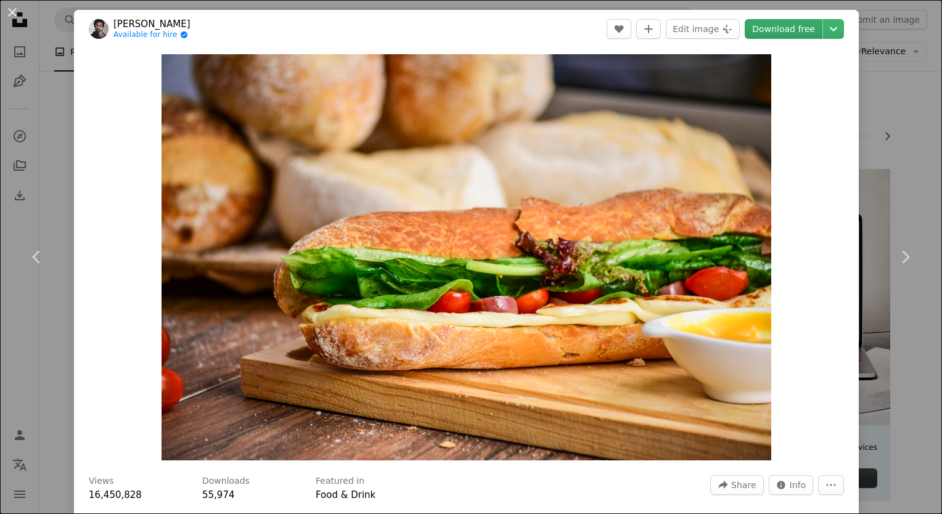
click at [801, 27] on link "Download free" at bounding box center [784, 29] width 78 height 20
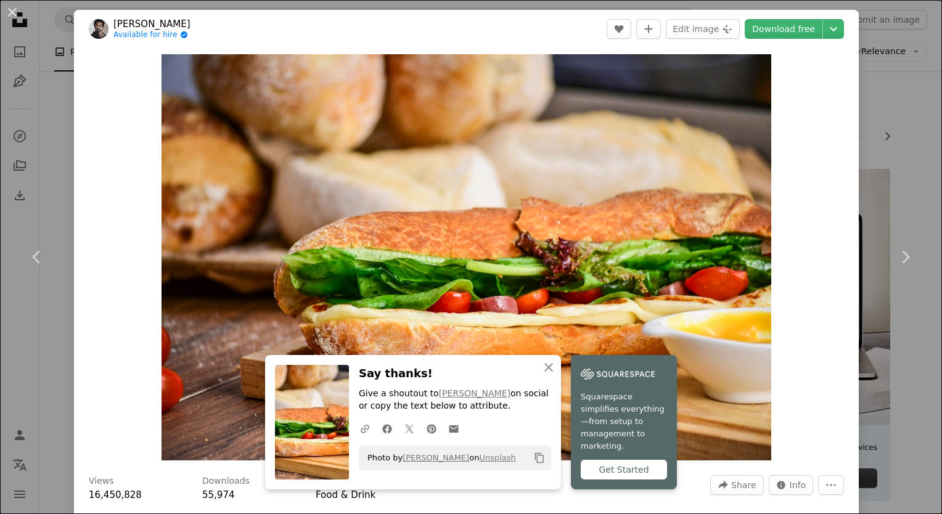
click at [823, 105] on div "Zoom in" at bounding box center [466, 257] width 785 height 419
click at [883, 95] on div "An X shape Chevron left Chevron right [PERSON_NAME] Available for hire A checkm…" at bounding box center [471, 257] width 942 height 514
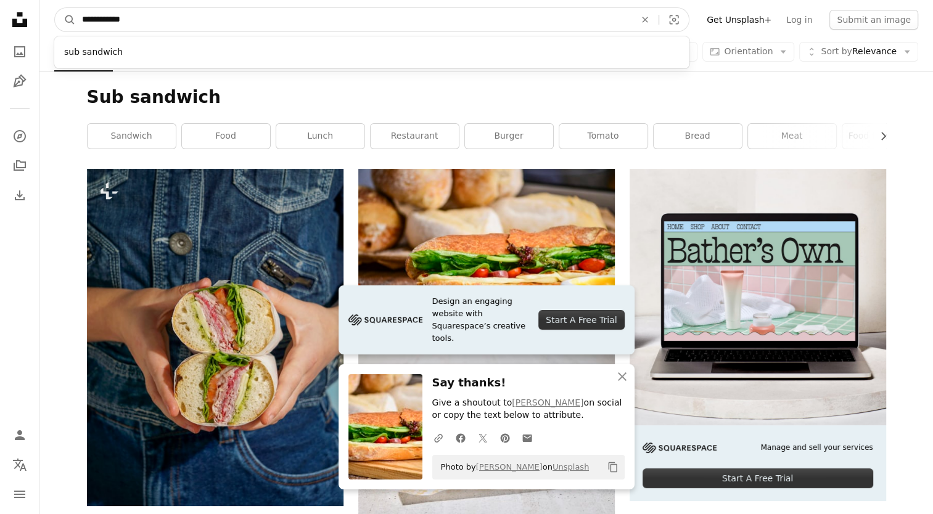
drag, startPoint x: 142, startPoint y: 20, endPoint x: 32, endPoint y: 15, distance: 109.9
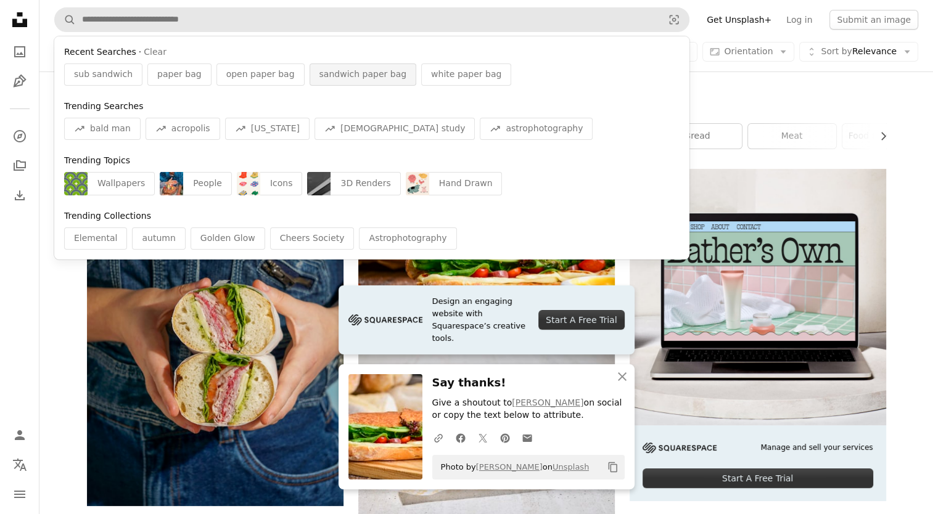
click at [329, 73] on span "sandwich paper bag" at bounding box center [363, 74] width 88 height 12
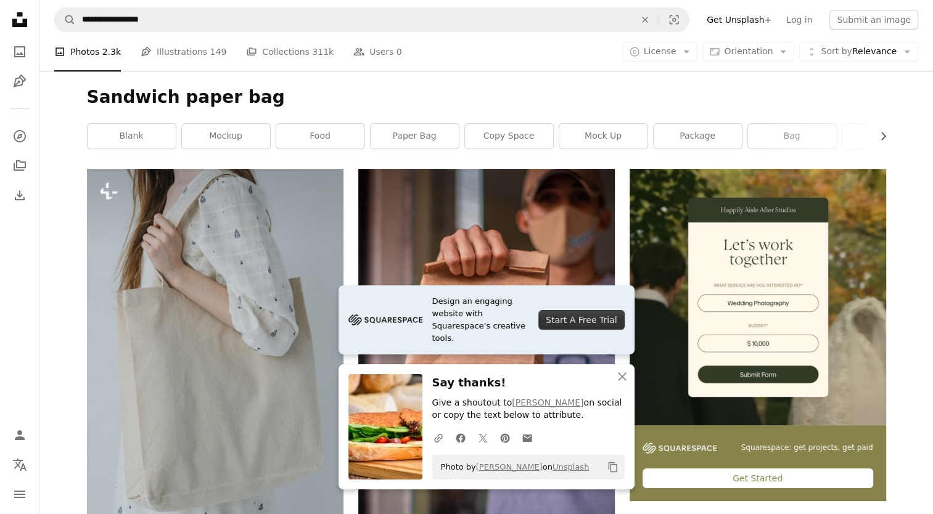
drag, startPoint x: 933, startPoint y: 39, endPoint x: 940, endPoint y: 70, distance: 32.3
click at [622, 375] on icon "An X shape" at bounding box center [622, 376] width 15 height 15
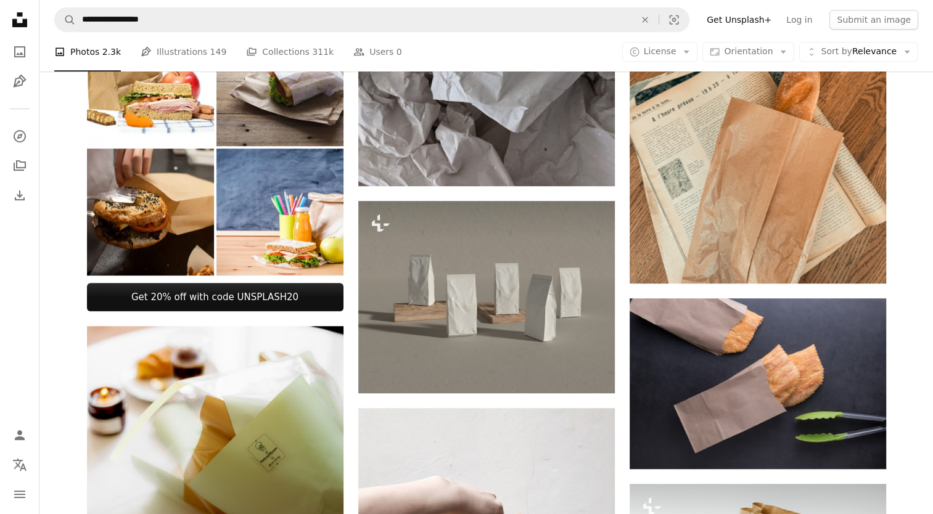
scroll to position [686, 0]
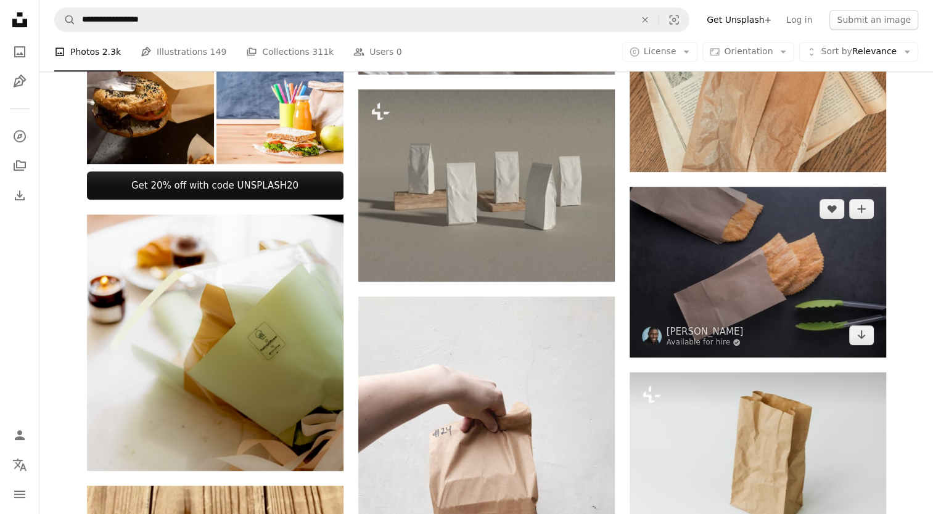
click at [765, 243] on img at bounding box center [758, 272] width 257 height 171
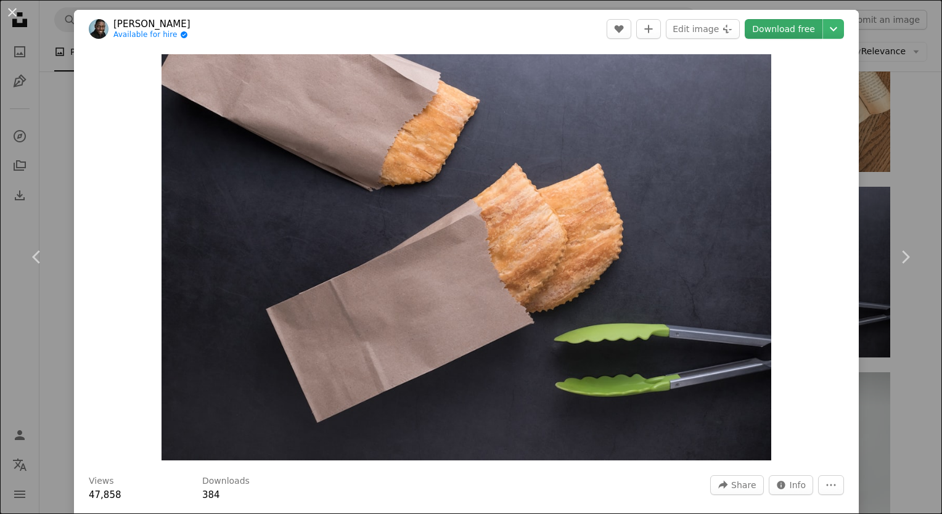
click at [788, 27] on link "Download free" at bounding box center [784, 29] width 78 height 20
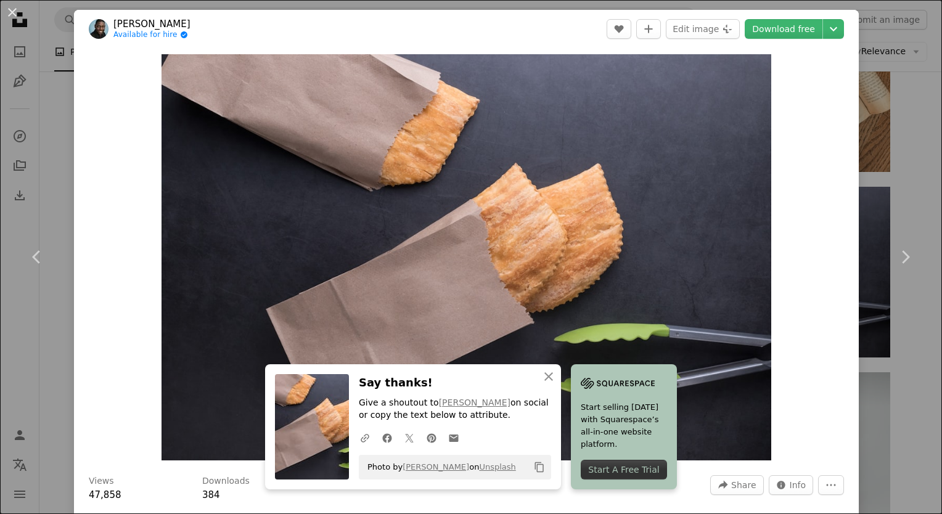
click at [897, 109] on div "An X shape Chevron left Chevron right [PERSON_NAME] Available for hire A checkm…" at bounding box center [471, 257] width 942 height 514
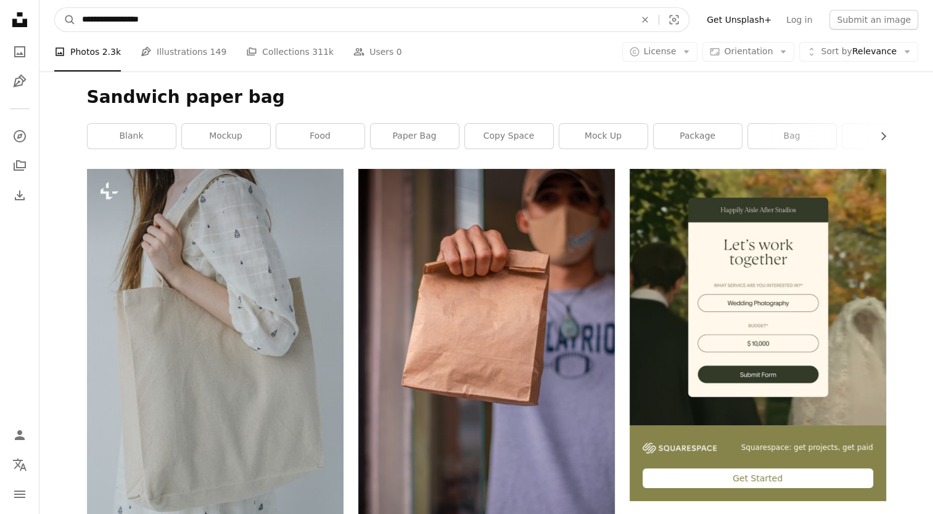
click at [119, 19] on input "**********" at bounding box center [354, 19] width 556 height 23
type input "**********"
click at [55, 8] on button "A magnifying glass" at bounding box center [65, 19] width 21 height 23
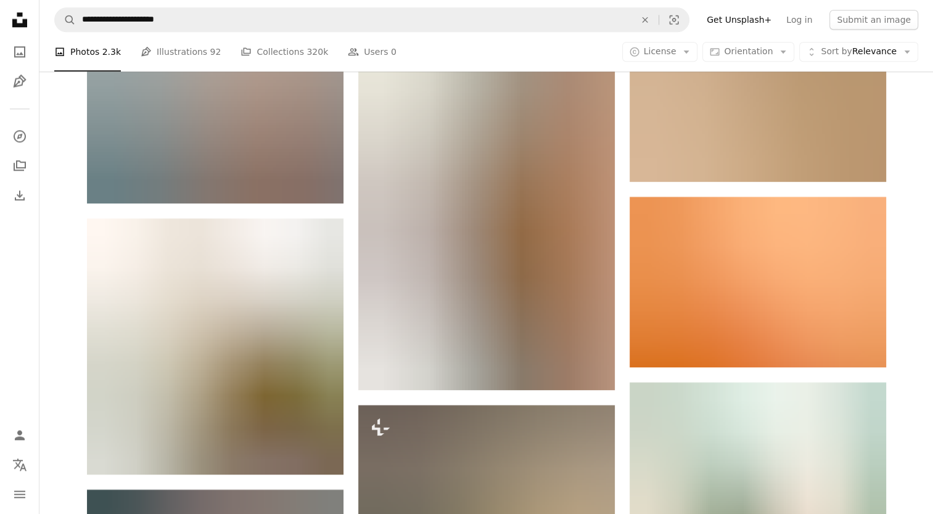
scroll to position [1489, 0]
